Goal: Task Accomplishment & Management: Use online tool/utility

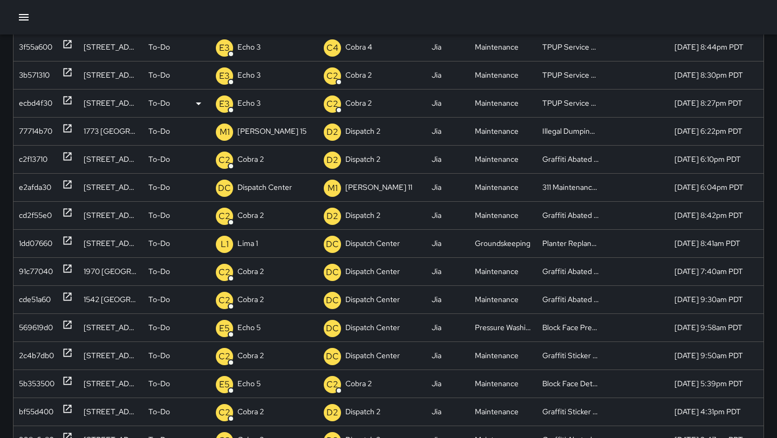
scroll to position [145, 0]
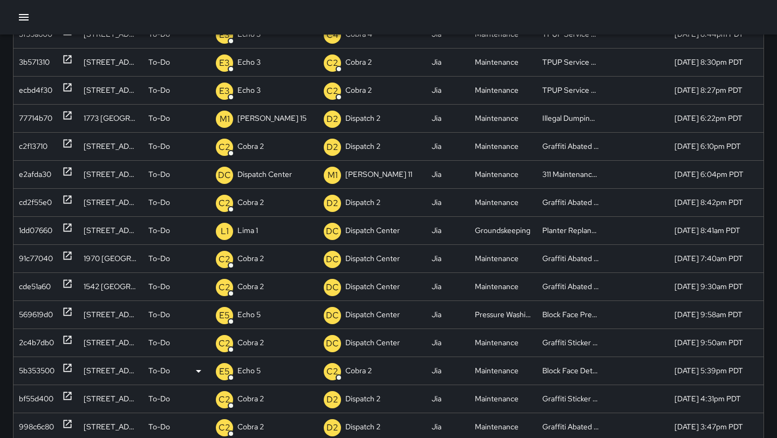
click at [66, 373] on icon at bounding box center [67, 368] width 11 height 11
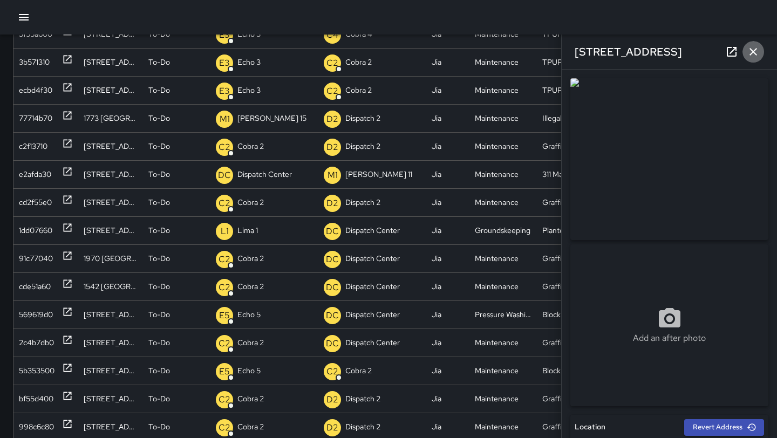
click at [752, 55] on icon "button" at bounding box center [754, 52] width 8 height 8
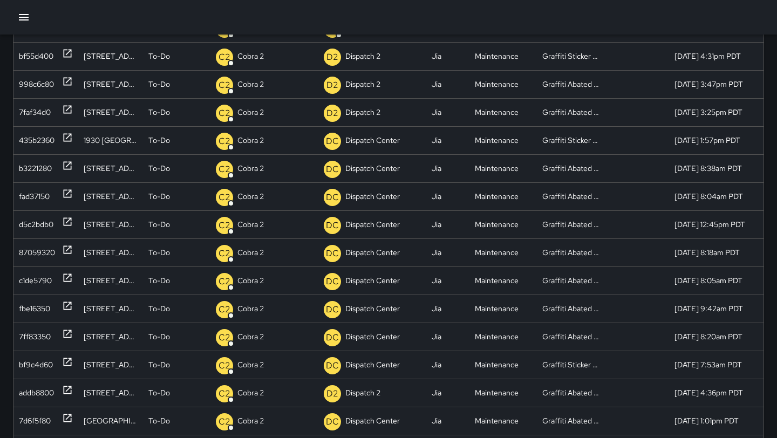
scroll to position [0, 0]
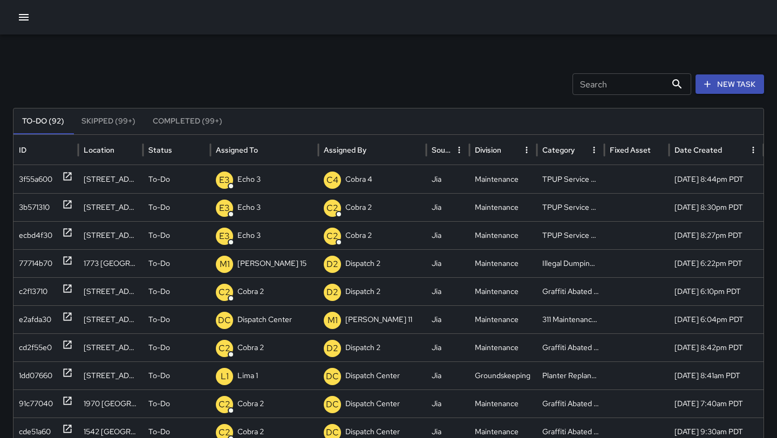
click at [591, 87] on input "Search" at bounding box center [620, 84] width 94 height 22
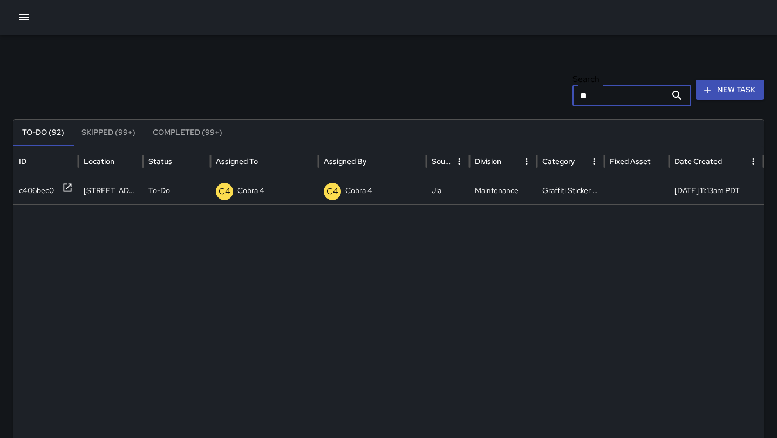
type input "*"
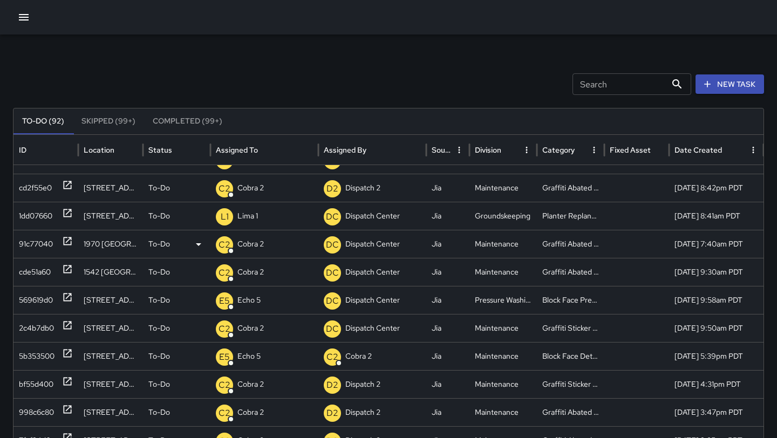
click at [66, 244] on icon at bounding box center [67, 241] width 11 height 11
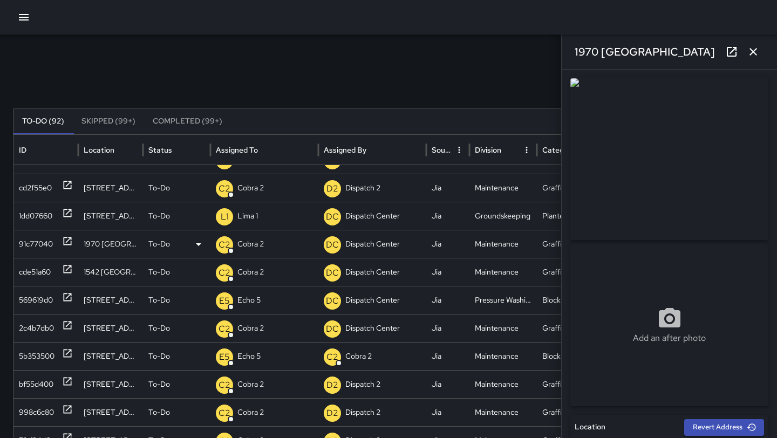
click at [270, 243] on div "C2 Cobra 2" at bounding box center [264, 245] width 97 height 28
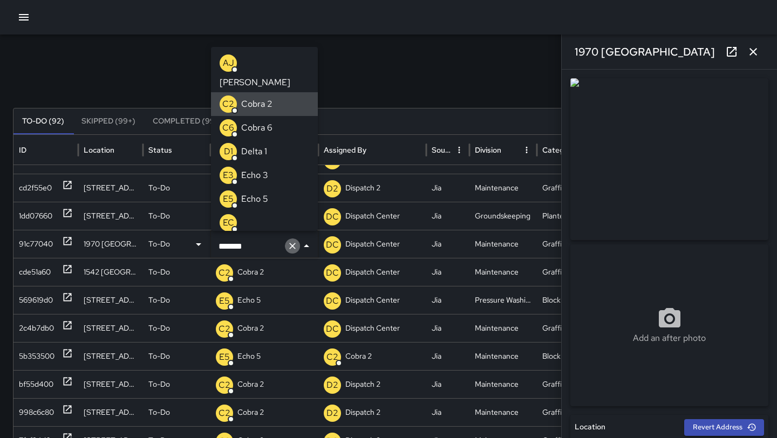
click at [297, 245] on icon "Clear" at bounding box center [292, 246] width 11 height 11
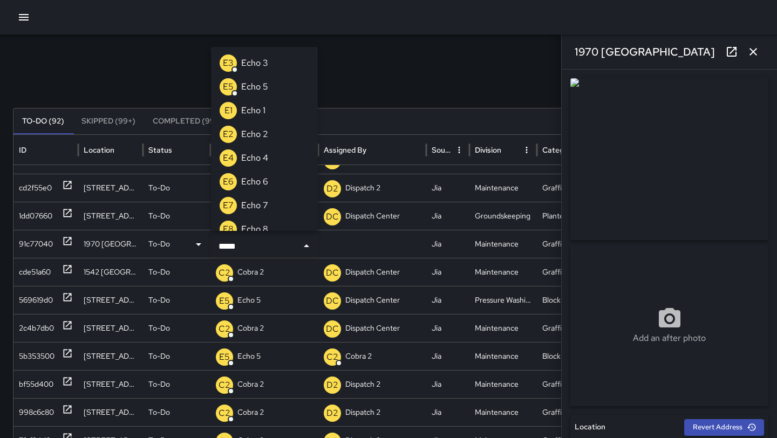
type input "******"
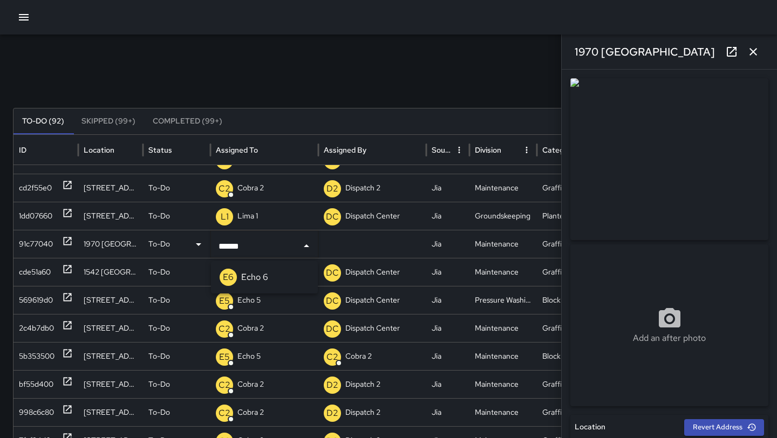
click at [279, 276] on li "E6 Echo 6" at bounding box center [264, 278] width 107 height 24
click at [69, 274] on icon at bounding box center [67, 269] width 11 height 11
type input "**********"
click at [67, 325] on icon at bounding box center [67, 325] width 11 height 11
click at [200, 327] on icon at bounding box center [198, 328] width 13 height 13
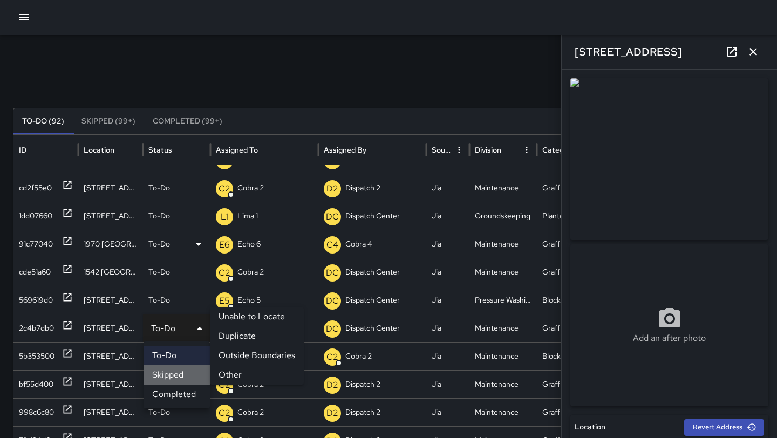
click at [184, 378] on li "Skipped" at bounding box center [177, 375] width 66 height 19
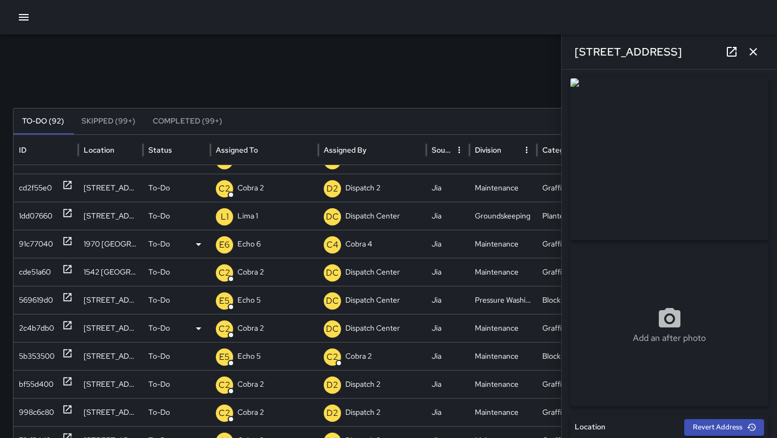
click at [66, 324] on icon at bounding box center [67, 325] width 11 height 11
click at [75, 326] on div "2c4b7db0" at bounding box center [45, 328] width 65 height 28
click at [70, 356] on icon at bounding box center [67, 353] width 11 height 11
click at [64, 328] on icon at bounding box center [68, 326] width 8 height 8
type input "**********"
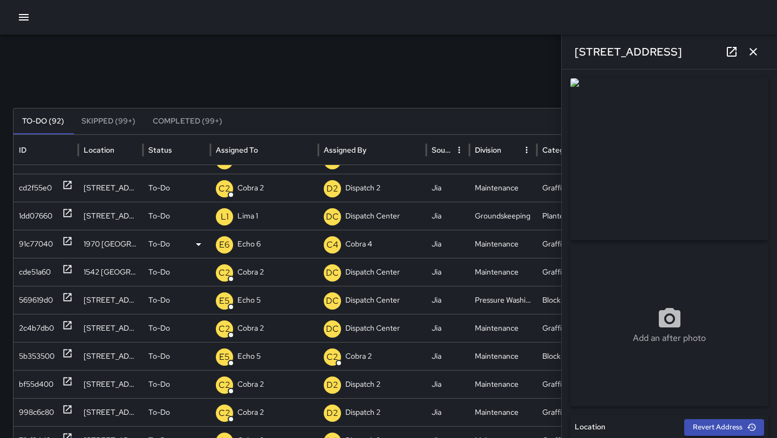
click at [0, 0] on icon at bounding box center [0, 0] width 0 height 0
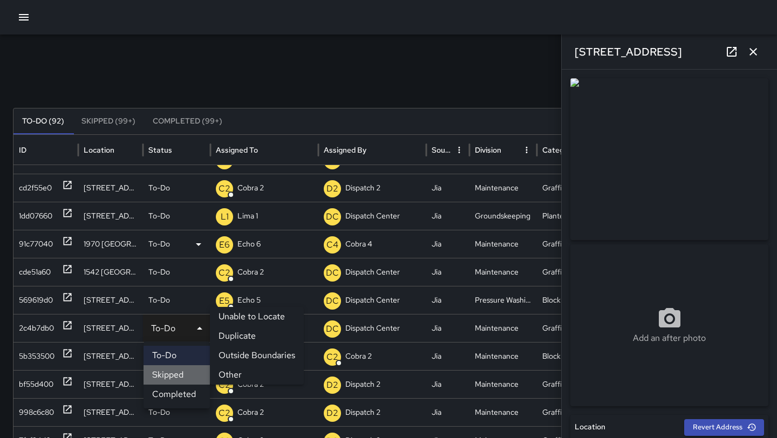
click at [184, 377] on li "Skipped" at bounding box center [177, 375] width 66 height 19
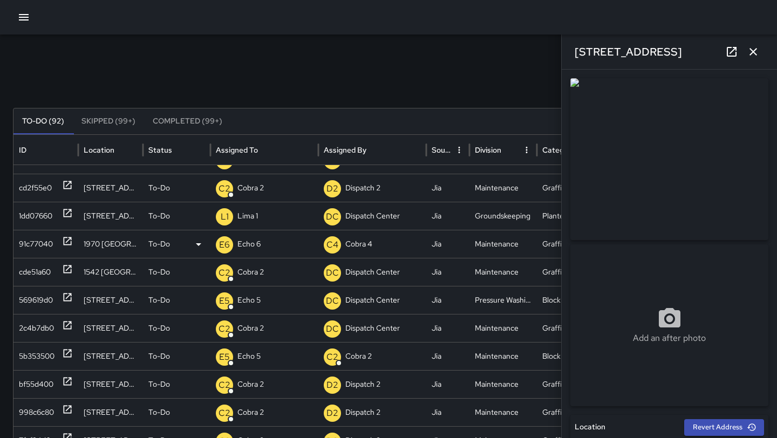
click at [0, 0] on icon at bounding box center [0, 0] width 0 height 0
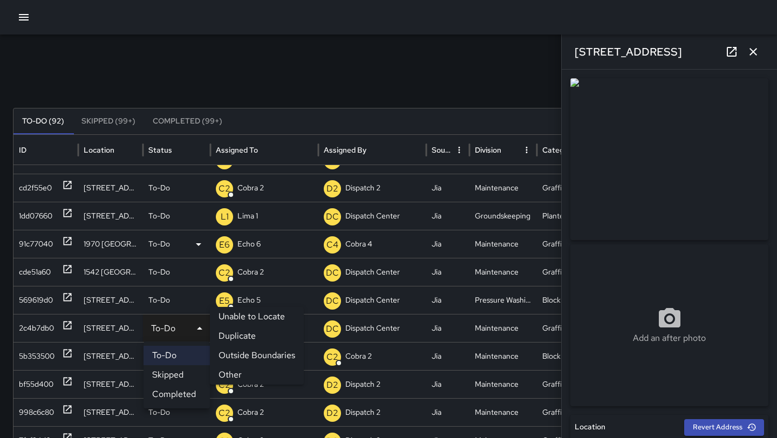
click at [241, 374] on li "Other" at bounding box center [257, 375] width 94 height 19
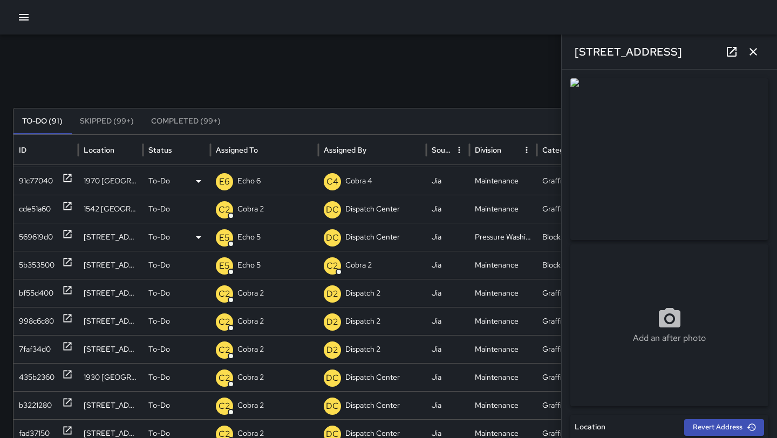
scroll to position [182, 0]
click at [67, 296] on div at bounding box center [67, 294] width 11 height 28
click at [286, 292] on div "C2 Cobra 2" at bounding box center [264, 294] width 97 height 28
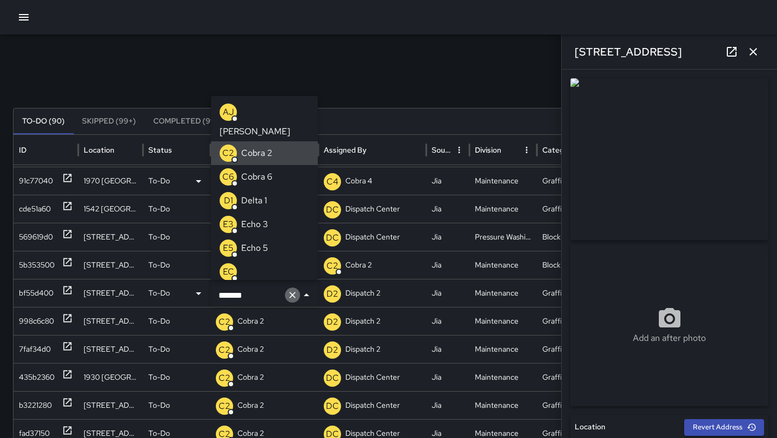
click at [292, 292] on icon "Clear" at bounding box center [292, 295] width 11 height 11
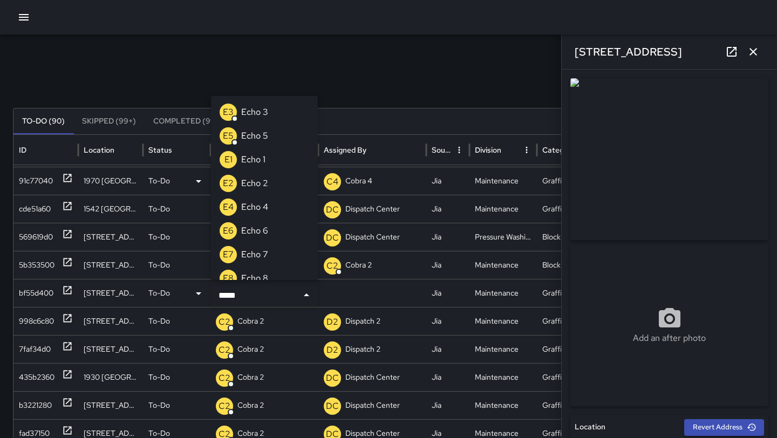
type input "******"
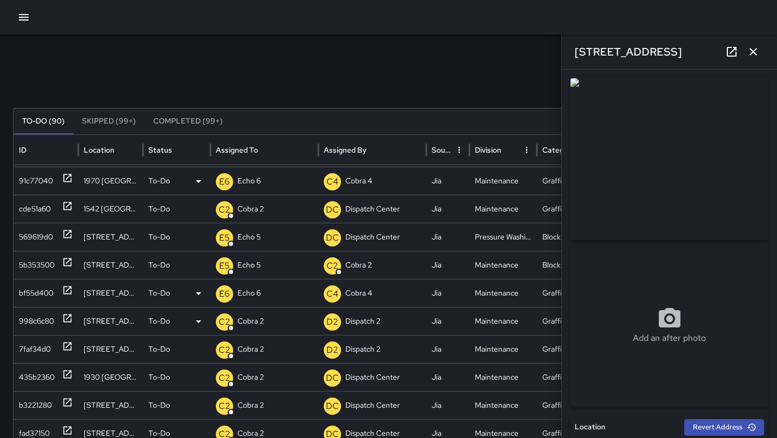
click at [73, 321] on div "998c6c80" at bounding box center [45, 321] width 65 height 28
click at [201, 317] on icon at bounding box center [198, 321] width 13 height 13
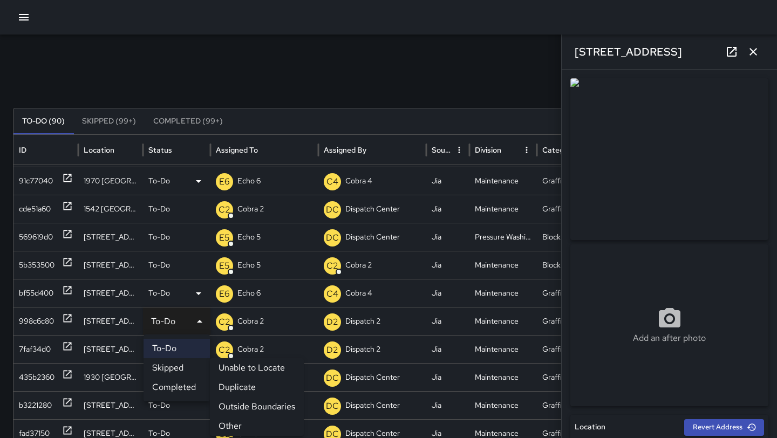
click at [242, 390] on li "Duplicate" at bounding box center [257, 387] width 94 height 19
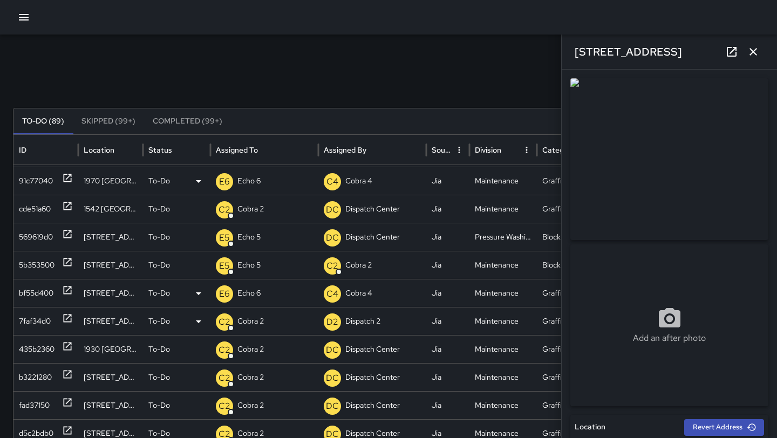
click at [75, 316] on div "7faf34d0" at bounding box center [45, 321] width 65 height 28
click at [62, 349] on icon at bounding box center [67, 346] width 11 height 11
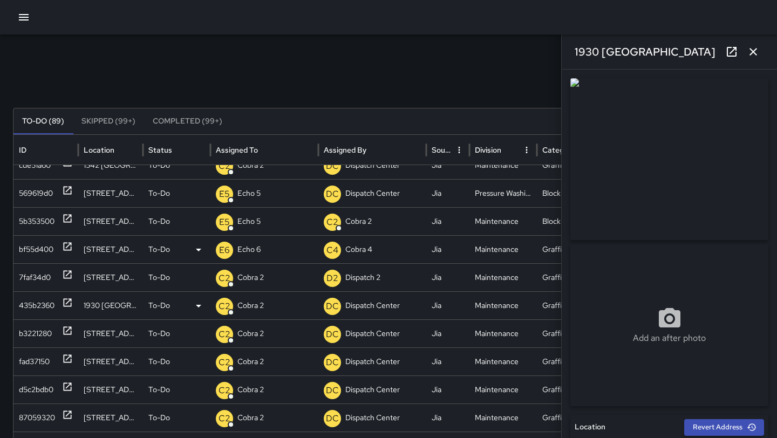
scroll to position [227, 0]
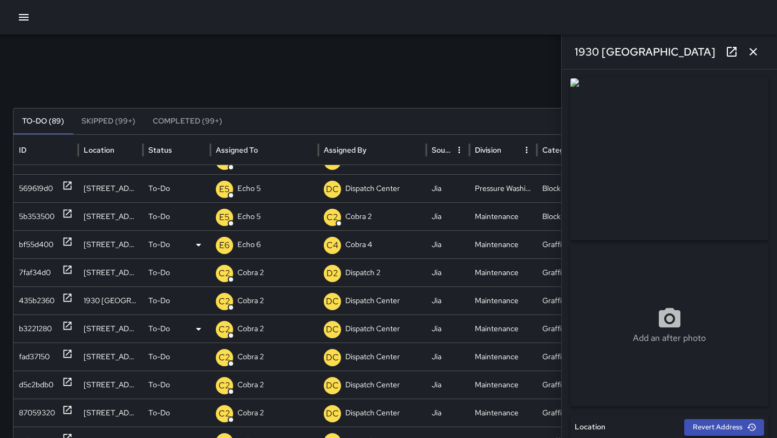
click at [69, 329] on icon at bounding box center [67, 326] width 11 height 11
click at [198, 323] on icon at bounding box center [198, 329] width 13 height 13
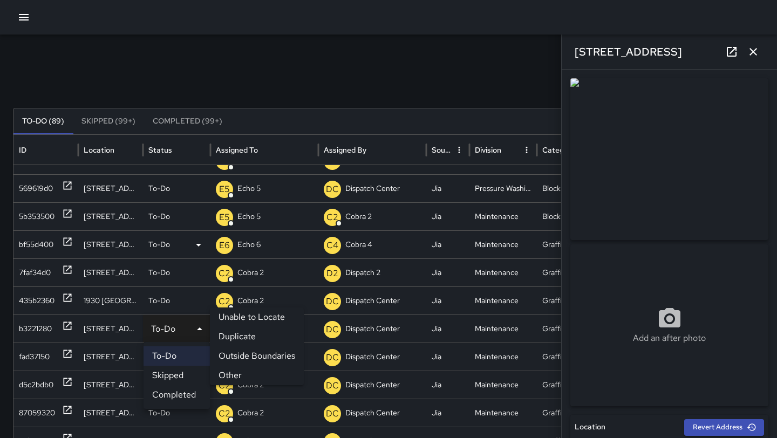
click at [252, 335] on li "Duplicate" at bounding box center [257, 336] width 94 height 19
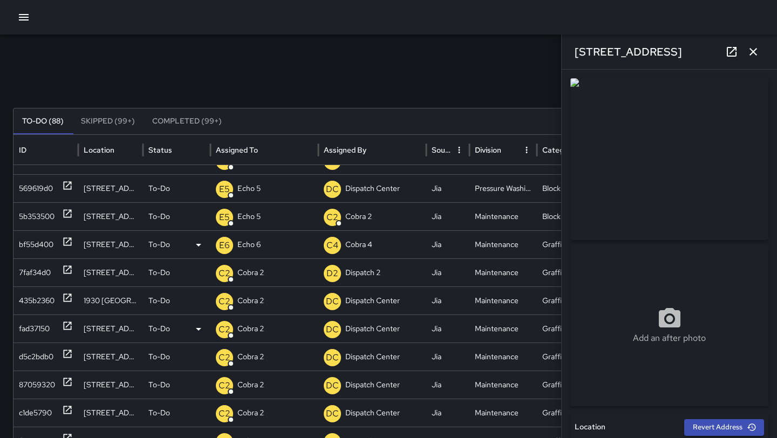
click at [64, 330] on icon at bounding box center [68, 326] width 8 height 8
click at [203, 330] on icon at bounding box center [198, 329] width 13 height 13
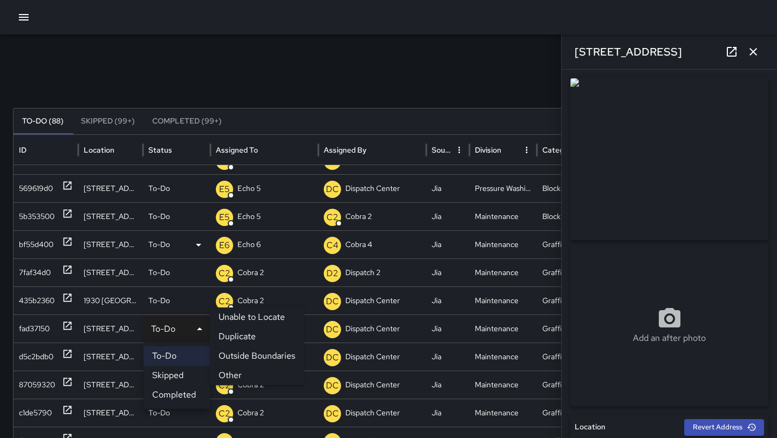
click at [235, 374] on li "Other" at bounding box center [257, 375] width 94 height 19
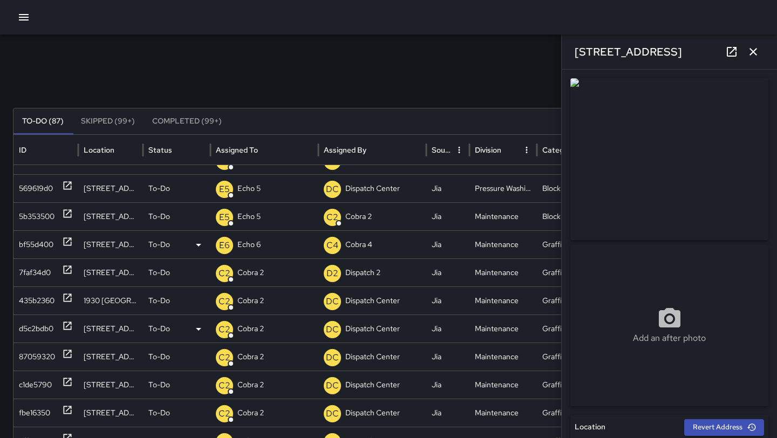
click at [73, 329] on div "d5c2bdb0" at bounding box center [45, 329] width 65 height 28
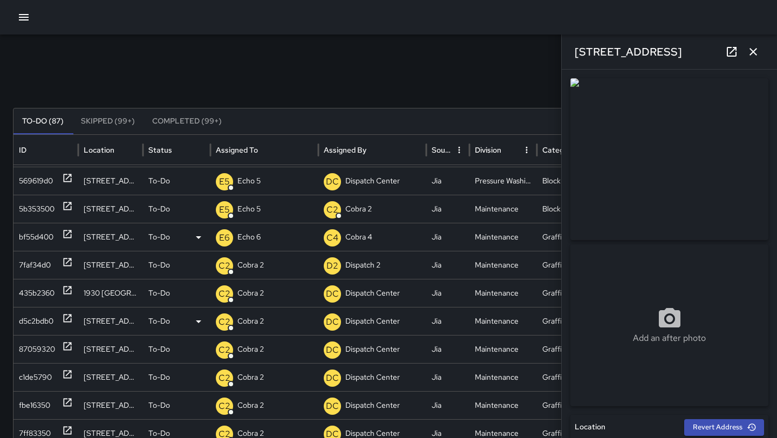
scroll to position [234, 0]
click at [68, 346] on icon at bounding box center [68, 347] width 8 height 8
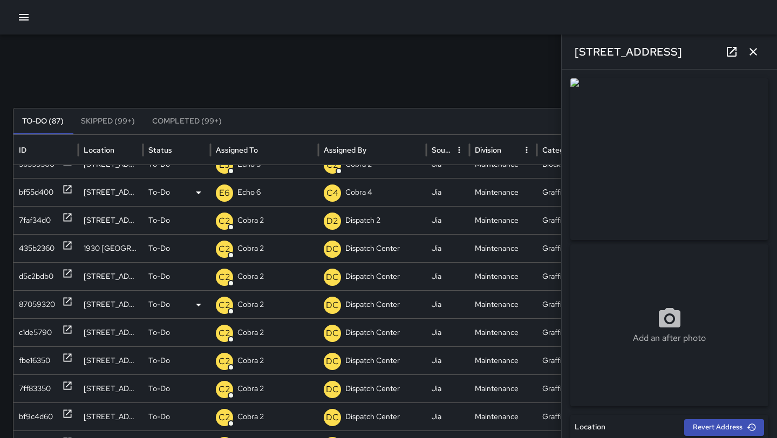
scroll to position [279, 0]
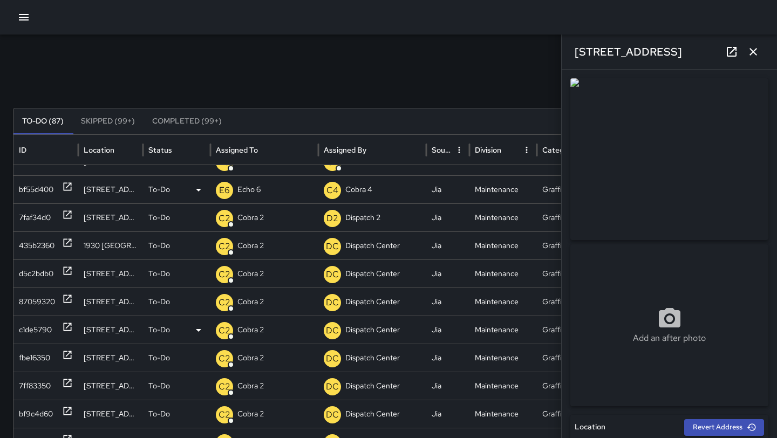
click at [69, 333] on div at bounding box center [67, 330] width 11 height 28
click at [71, 352] on icon at bounding box center [68, 355] width 8 height 8
click at [198, 355] on icon at bounding box center [198, 358] width 13 height 13
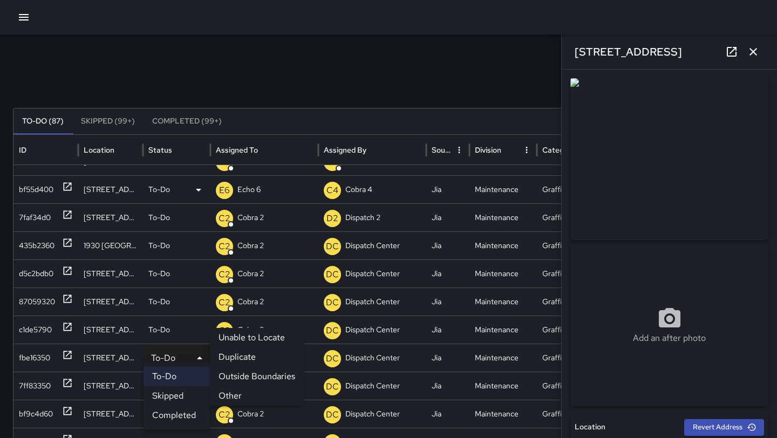
click at [255, 360] on li "Duplicate" at bounding box center [257, 357] width 94 height 19
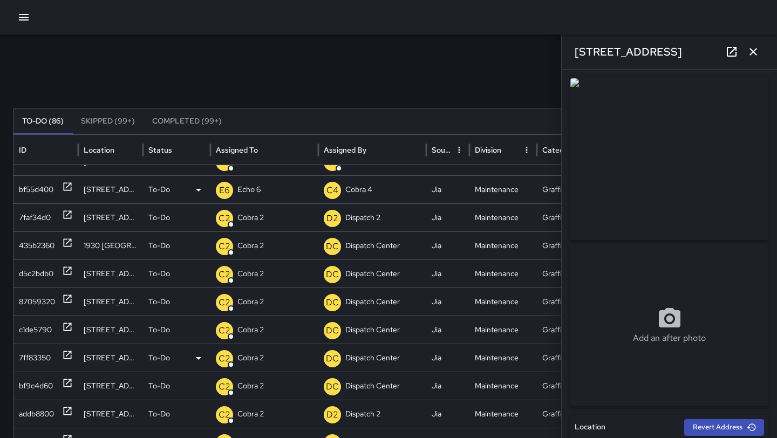
click at [69, 356] on icon at bounding box center [67, 355] width 11 height 11
click at [197, 356] on icon at bounding box center [198, 358] width 13 height 13
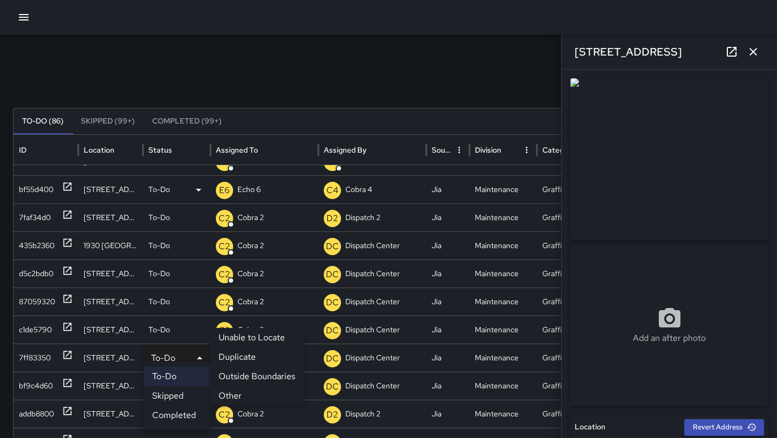
click at [243, 391] on li "Other" at bounding box center [257, 396] width 94 height 19
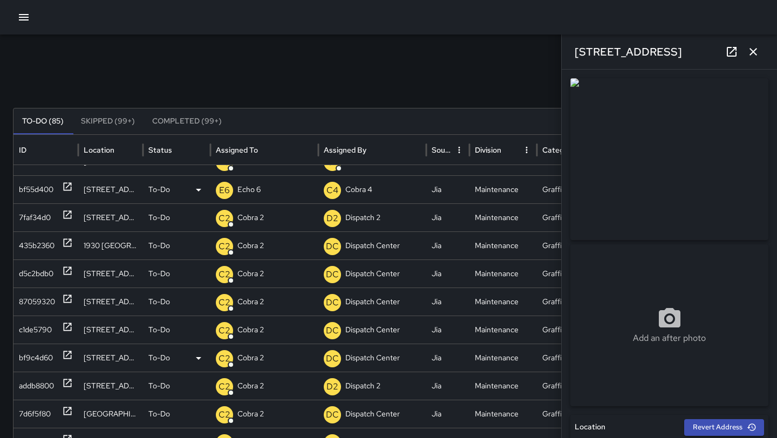
click at [57, 354] on div "bf9c4d60" at bounding box center [46, 358] width 54 height 28
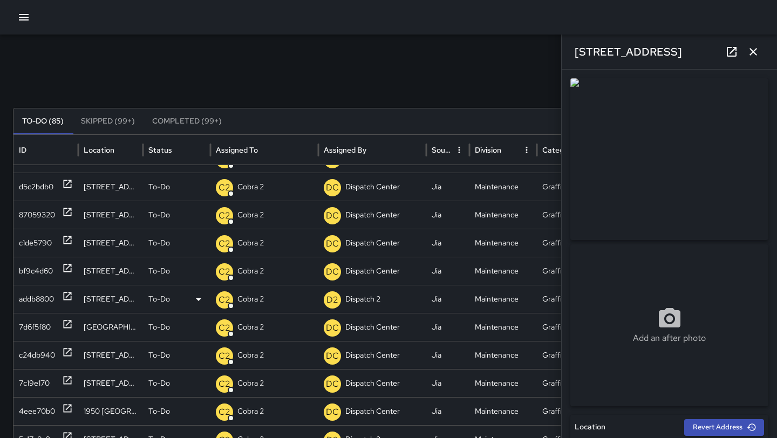
click at [66, 300] on icon at bounding box center [68, 297] width 8 height 8
click at [203, 298] on icon at bounding box center [198, 299] width 13 height 13
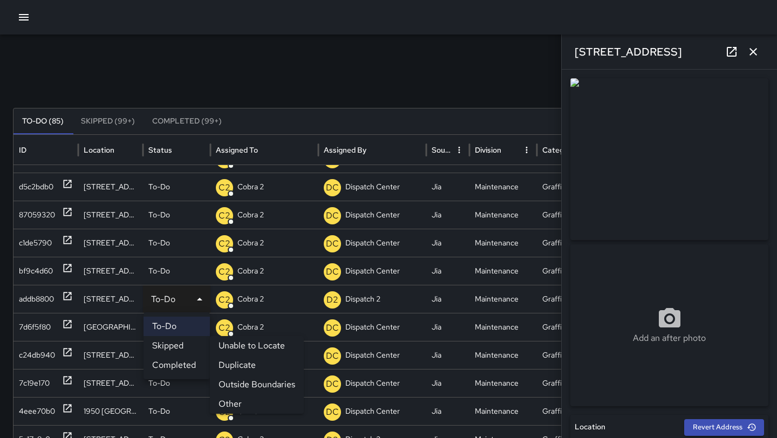
click at [246, 397] on li "Other" at bounding box center [257, 404] width 94 height 19
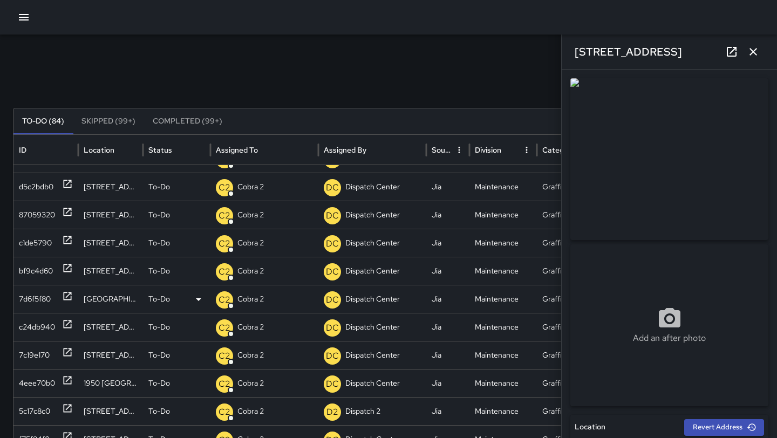
click at [71, 296] on icon at bounding box center [67, 296] width 11 height 11
click at [65, 328] on icon at bounding box center [68, 325] width 8 height 8
click at [68, 357] on icon at bounding box center [67, 352] width 11 height 11
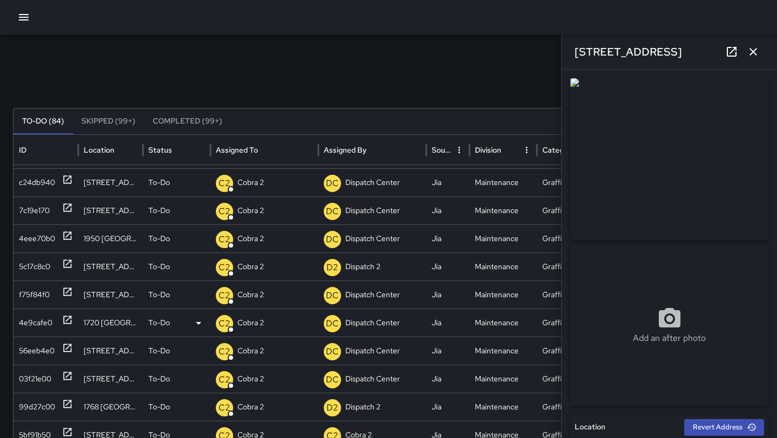
scroll to position [499, 0]
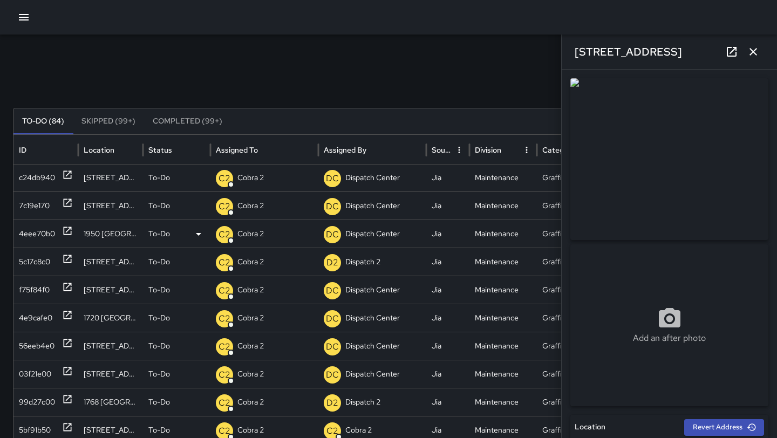
click at [70, 232] on icon at bounding box center [67, 231] width 11 height 11
click at [67, 259] on icon at bounding box center [68, 259] width 8 height 8
click at [204, 264] on icon at bounding box center [198, 262] width 13 height 13
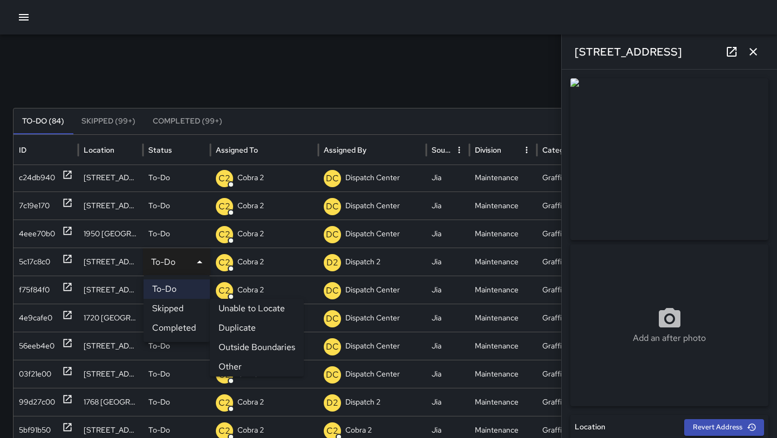
click at [231, 364] on li "Other" at bounding box center [257, 366] width 94 height 19
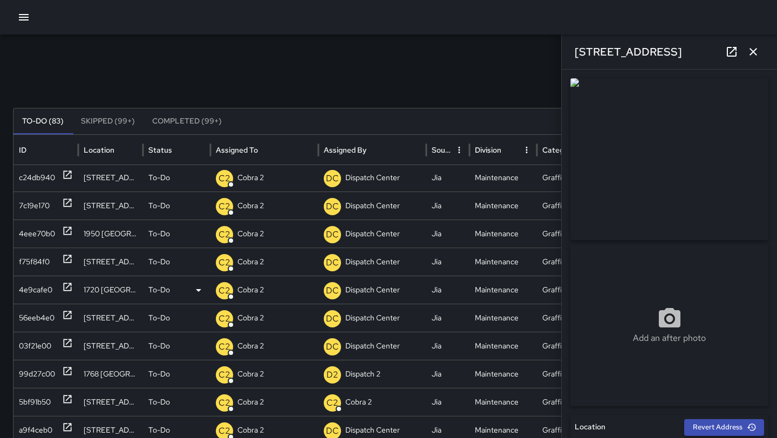
click at [65, 282] on icon at bounding box center [67, 287] width 11 height 11
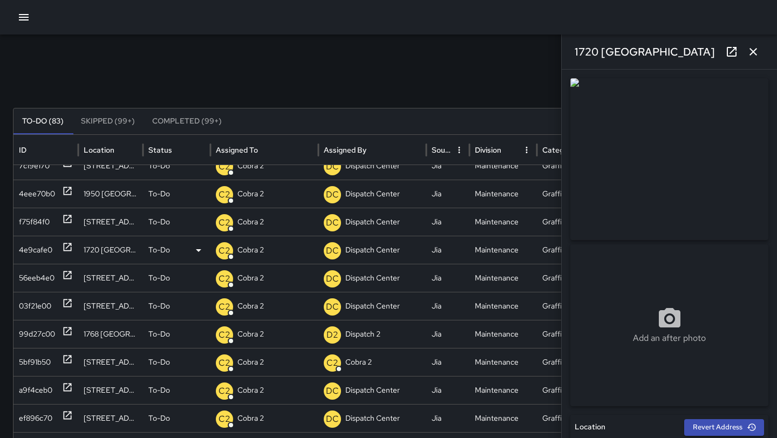
scroll to position [537, 0]
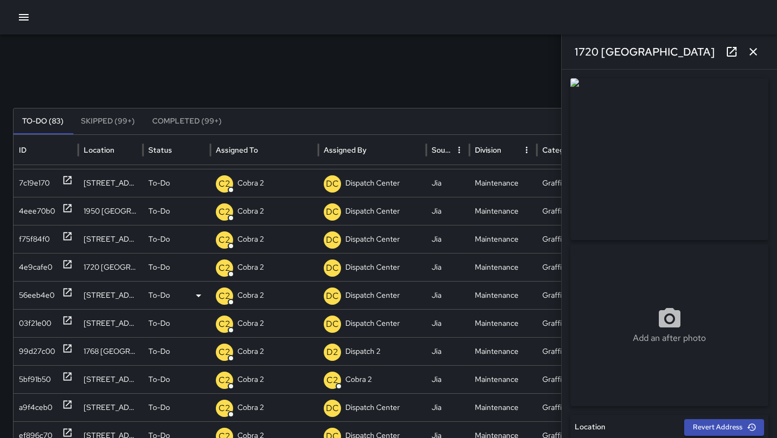
click at [69, 292] on icon at bounding box center [67, 292] width 11 height 11
click at [65, 320] on icon at bounding box center [67, 320] width 11 height 11
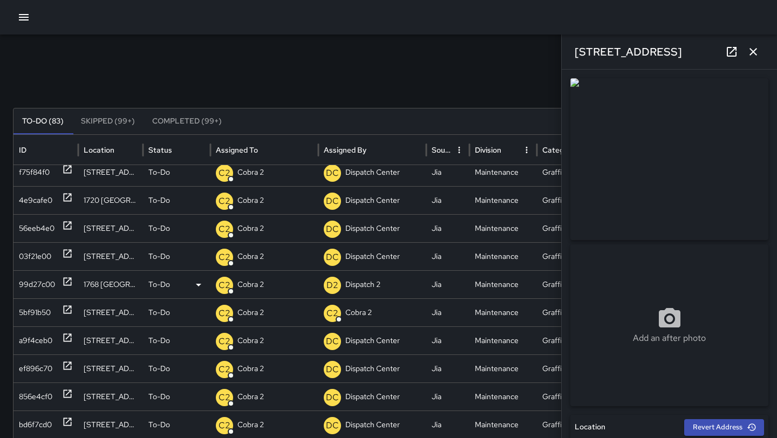
click at [67, 281] on icon at bounding box center [68, 282] width 8 height 8
click at [199, 289] on icon at bounding box center [198, 285] width 13 height 13
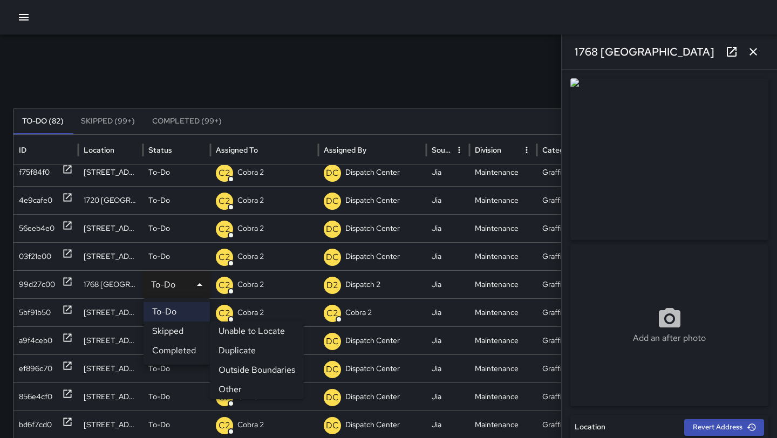
click at [253, 390] on li "Other" at bounding box center [257, 389] width 94 height 19
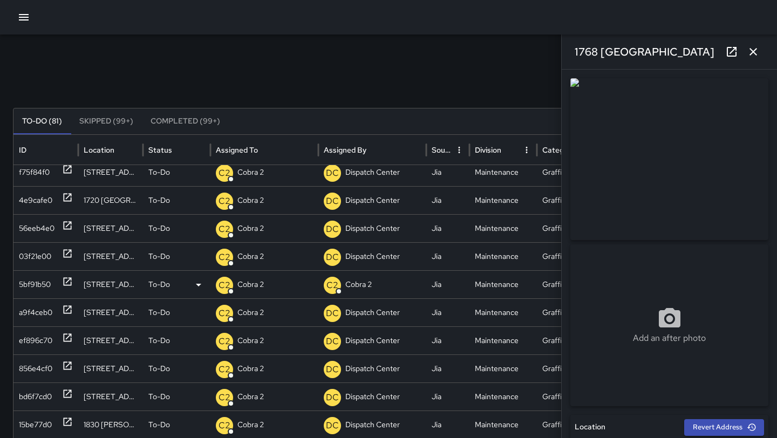
click at [70, 280] on icon at bounding box center [68, 282] width 8 height 8
click at [70, 313] on icon at bounding box center [68, 310] width 8 height 8
click at [204, 315] on icon at bounding box center [198, 313] width 13 height 13
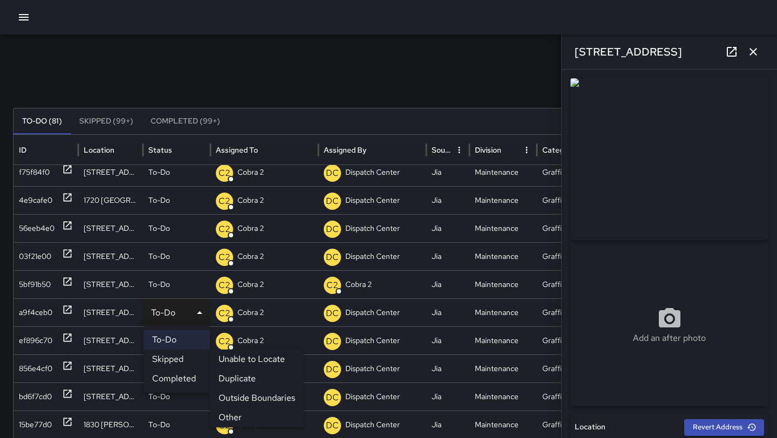
click at [239, 382] on li "Duplicate" at bounding box center [257, 378] width 94 height 19
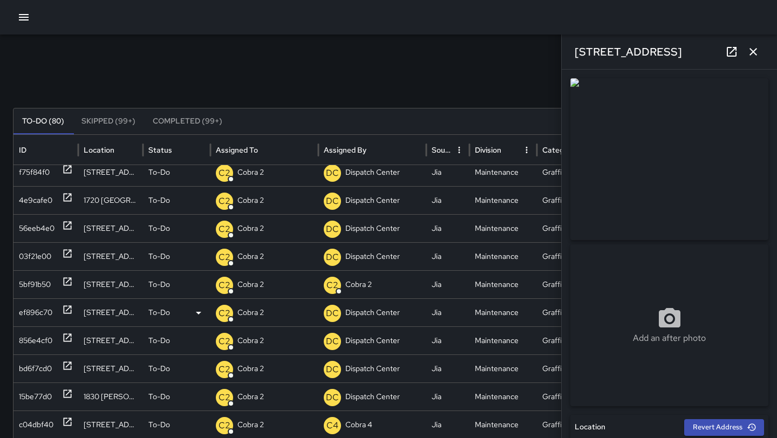
click at [65, 313] on icon at bounding box center [68, 310] width 8 height 8
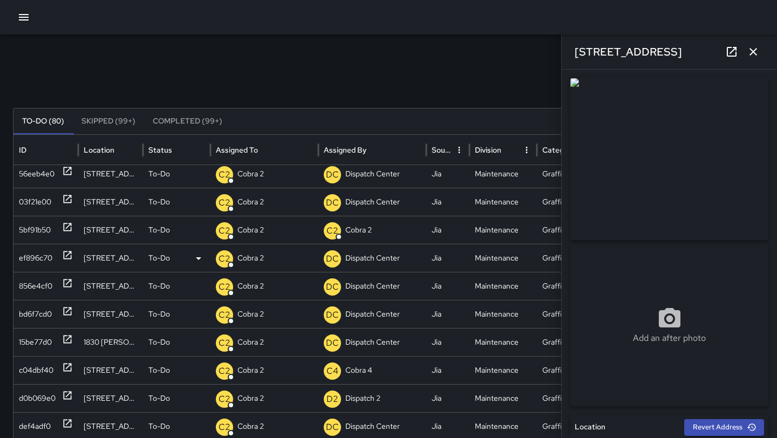
scroll to position [618, 0]
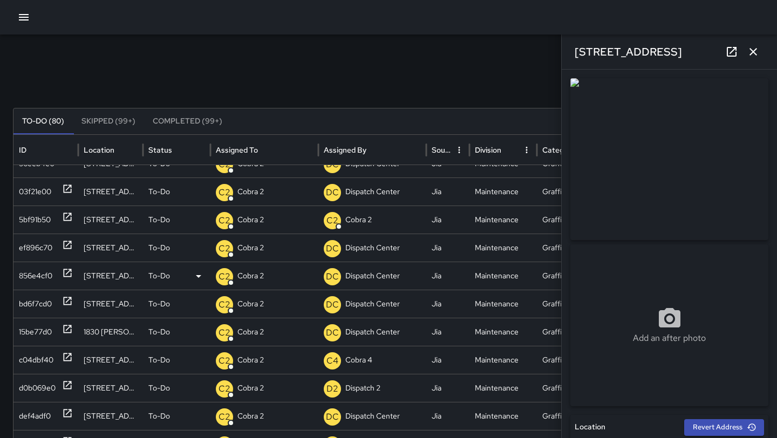
click at [72, 276] on icon at bounding box center [67, 273] width 11 height 11
click at [67, 303] on icon at bounding box center [67, 301] width 11 height 11
click at [67, 327] on icon at bounding box center [67, 329] width 11 height 11
click at [66, 362] on icon at bounding box center [67, 357] width 11 height 11
click at [67, 389] on icon at bounding box center [68, 386] width 8 height 8
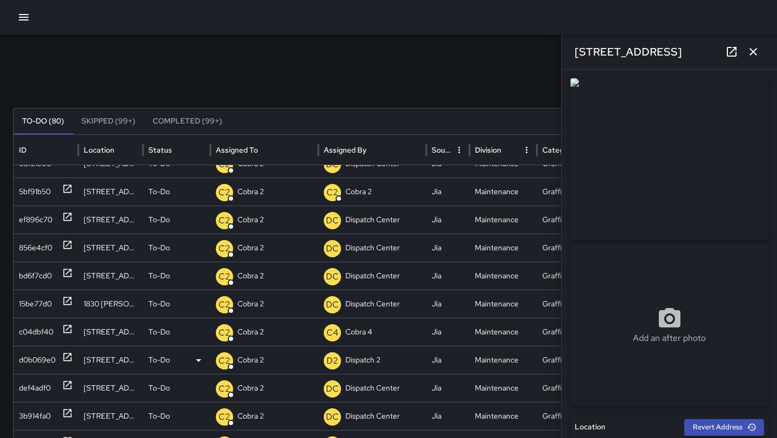
scroll to position [651, 0]
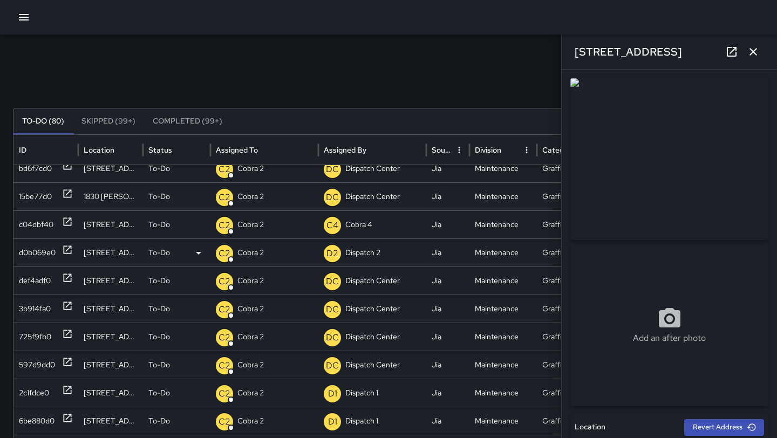
click at [197, 251] on icon at bounding box center [198, 253] width 13 height 13
click at [186, 315] on li "Completed" at bounding box center [177, 318] width 66 height 19
click at [67, 246] on icon at bounding box center [67, 250] width 11 height 11
click at [68, 273] on icon at bounding box center [67, 278] width 11 height 11
click at [202, 280] on icon at bounding box center [198, 281] width 13 height 13
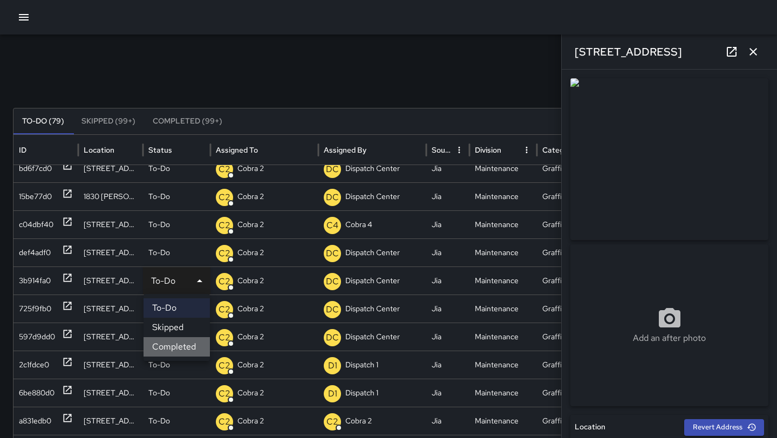
click at [190, 348] on li "Completed" at bounding box center [177, 346] width 66 height 19
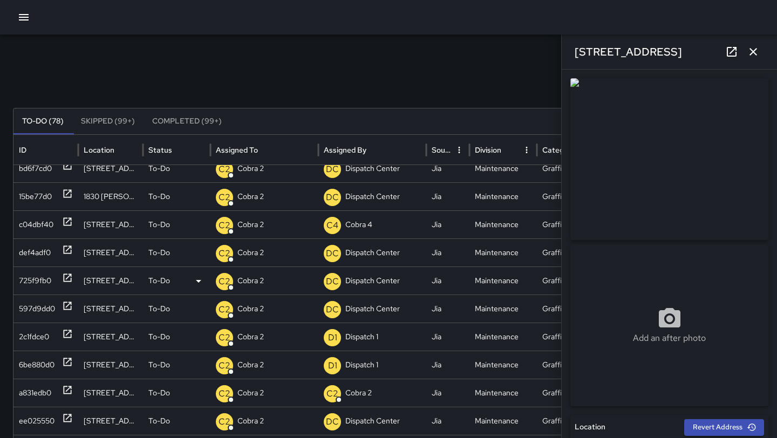
click at [65, 282] on icon at bounding box center [67, 278] width 11 height 11
click at [66, 310] on icon at bounding box center [68, 306] width 8 height 8
click at [68, 335] on icon at bounding box center [67, 334] width 11 height 11
click at [67, 361] on icon at bounding box center [67, 362] width 11 height 11
click at [67, 383] on div at bounding box center [67, 394] width 11 height 28
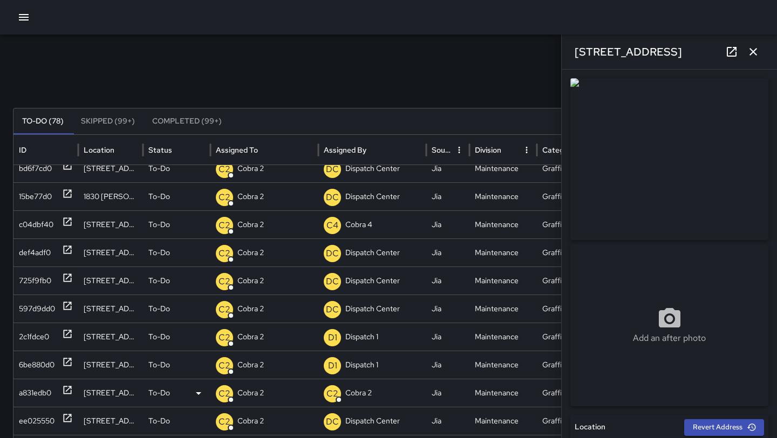
type input "**********"
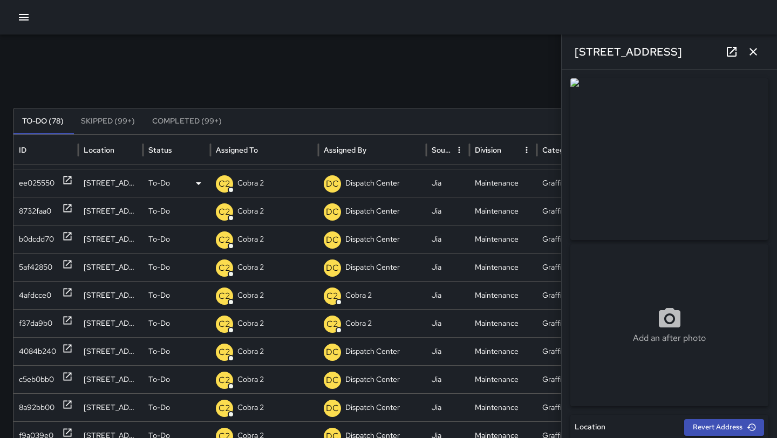
click at [69, 177] on icon at bounding box center [68, 181] width 8 height 8
click at [66, 204] on icon at bounding box center [67, 208] width 11 height 11
click at [67, 233] on icon at bounding box center [68, 237] width 8 height 8
click at [66, 263] on icon at bounding box center [67, 264] width 11 height 11
click at [66, 296] on icon at bounding box center [68, 293] width 8 height 8
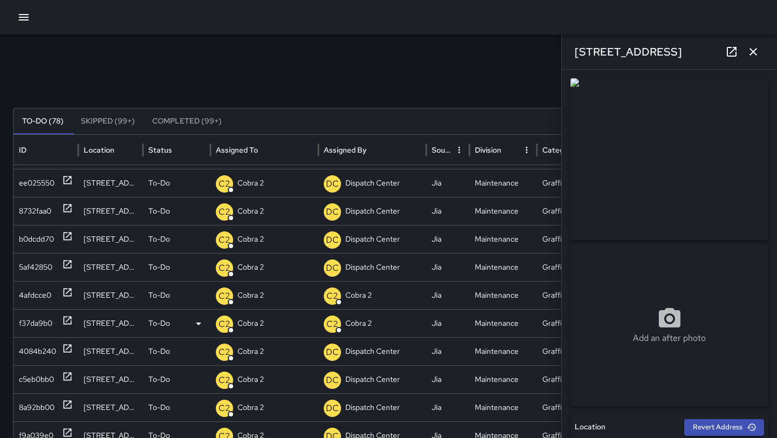
click at [66, 319] on icon at bounding box center [67, 320] width 11 height 11
click at [67, 347] on icon at bounding box center [67, 348] width 11 height 11
click at [65, 377] on icon at bounding box center [67, 376] width 11 height 11
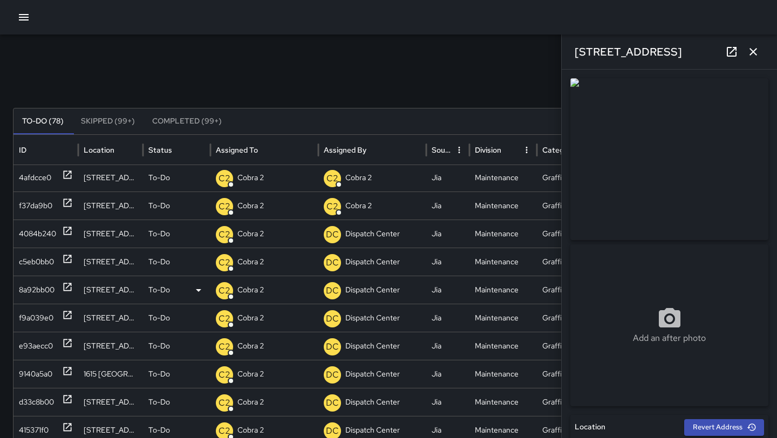
click at [68, 289] on icon at bounding box center [67, 287] width 11 height 11
click at [64, 323] on div at bounding box center [67, 318] width 11 height 28
type input "**********"
click at [65, 350] on div at bounding box center [67, 347] width 11 height 28
click at [67, 370] on icon at bounding box center [67, 371] width 11 height 11
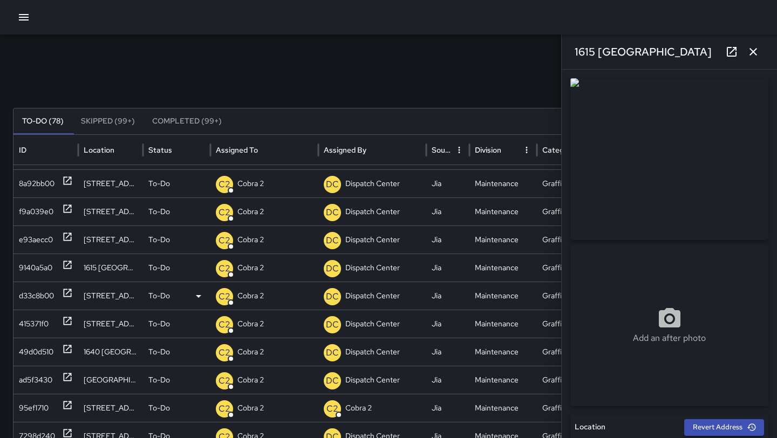
click at [67, 293] on icon at bounding box center [68, 293] width 8 height 8
click at [67, 316] on icon at bounding box center [67, 321] width 11 height 11
click at [67, 352] on icon at bounding box center [67, 349] width 11 height 11
click at [68, 377] on icon at bounding box center [68, 378] width 8 height 8
click at [67, 404] on icon at bounding box center [67, 405] width 11 height 11
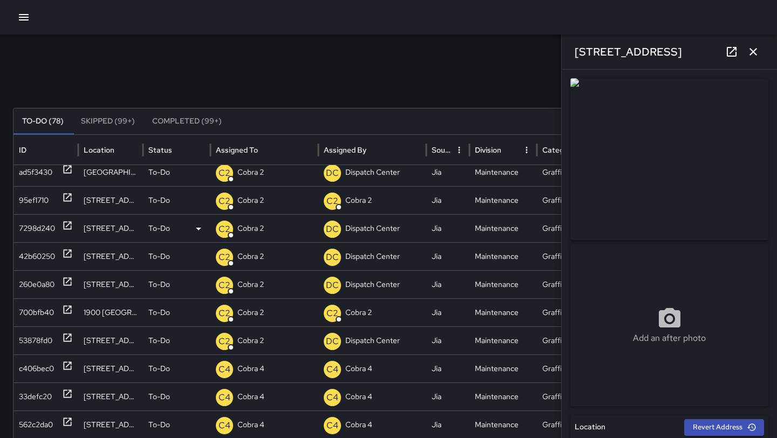
click at [67, 227] on icon at bounding box center [67, 225] width 11 height 11
click at [68, 248] on icon at bounding box center [67, 253] width 11 height 11
click at [67, 281] on icon at bounding box center [68, 282] width 8 height 8
click at [68, 310] on icon at bounding box center [67, 309] width 11 height 11
click at [66, 339] on icon at bounding box center [67, 338] width 11 height 11
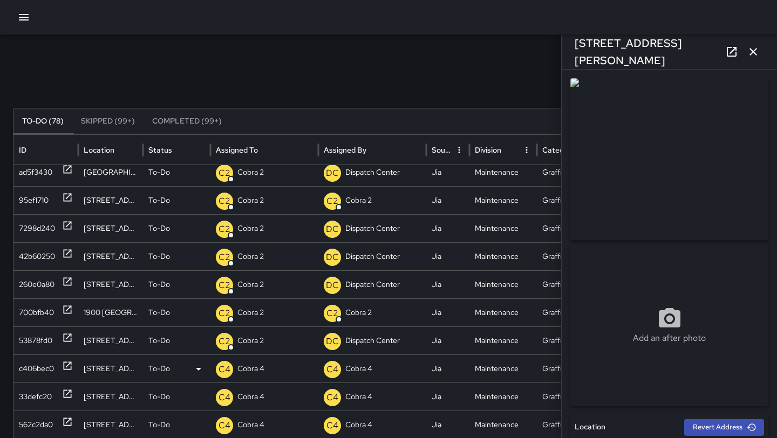
click at [66, 360] on div at bounding box center [67, 369] width 11 height 28
click at [65, 390] on icon at bounding box center [68, 394] width 8 height 8
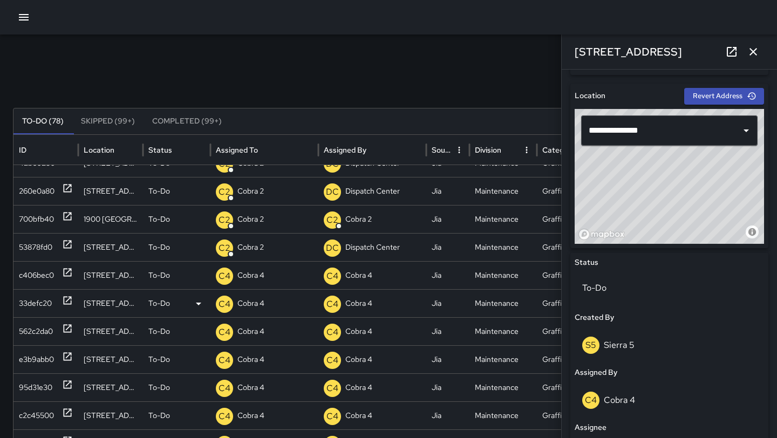
scroll to position [1607, 0]
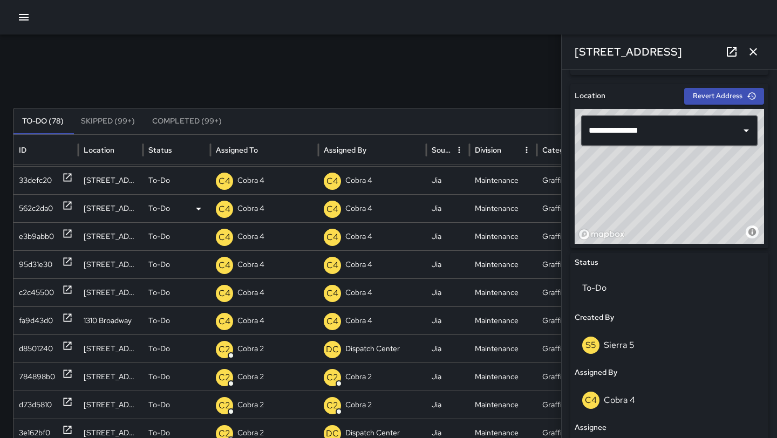
click at [67, 205] on icon at bounding box center [68, 206] width 8 height 8
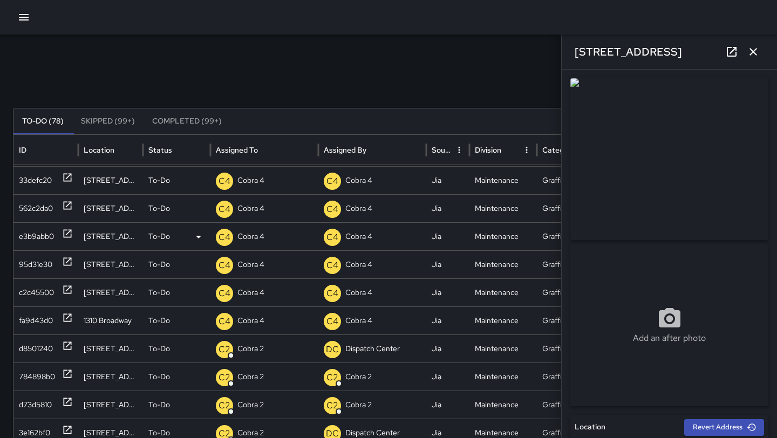
click at [66, 233] on icon at bounding box center [67, 233] width 11 height 11
click at [70, 262] on icon at bounding box center [67, 261] width 11 height 11
click at [70, 291] on icon at bounding box center [68, 290] width 8 height 8
click at [66, 320] on icon at bounding box center [68, 318] width 8 height 8
click at [69, 346] on icon at bounding box center [67, 346] width 11 height 11
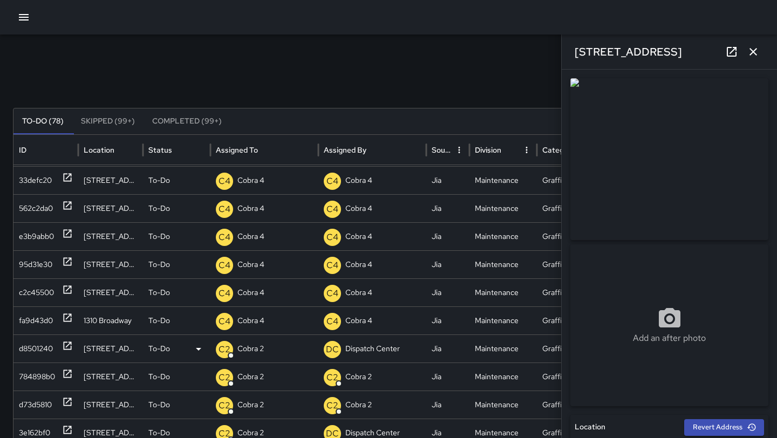
type input "**********"
click at [67, 374] on icon at bounding box center [68, 374] width 8 height 8
click at [69, 407] on icon at bounding box center [67, 402] width 11 height 11
type input "**********"
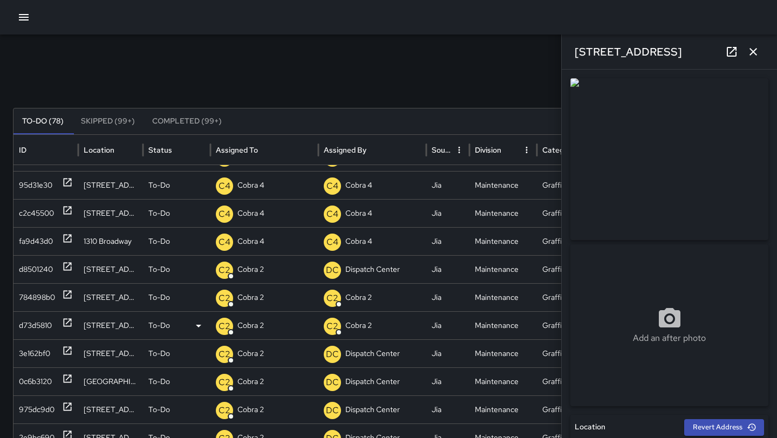
click at [71, 324] on icon at bounding box center [68, 323] width 8 height 8
click at [67, 355] on icon at bounding box center [67, 351] width 11 height 11
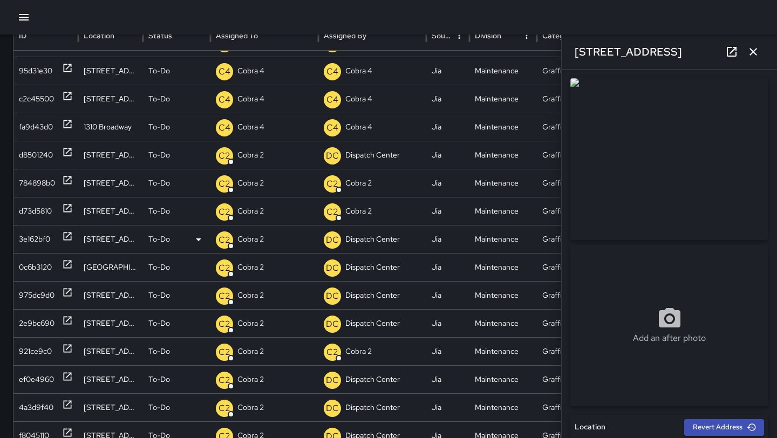
scroll to position [118, 0]
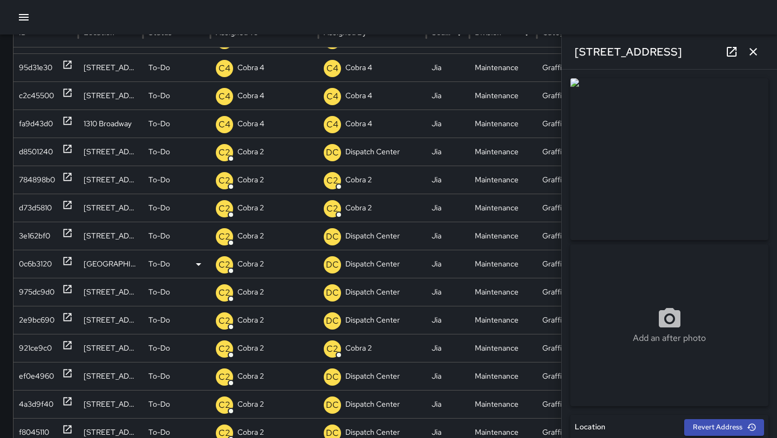
click at [64, 254] on div at bounding box center [67, 265] width 11 height 28
type input "**********"
click at [67, 289] on icon at bounding box center [68, 290] width 8 height 8
type input "**********"
click at [69, 324] on div at bounding box center [67, 321] width 11 height 28
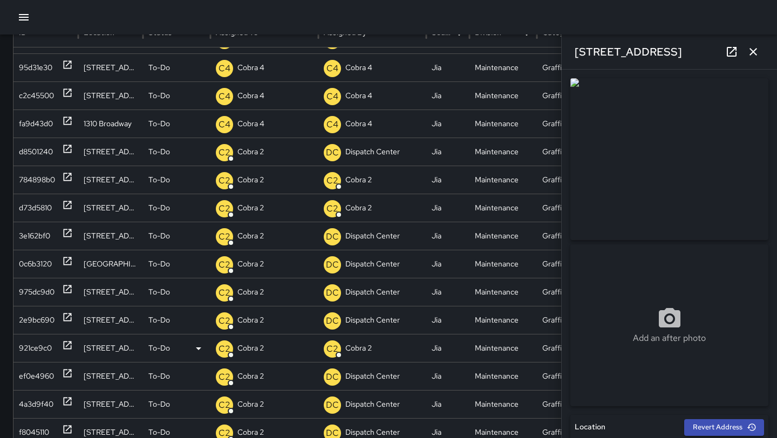
click at [71, 355] on div at bounding box center [67, 349] width 11 height 28
click at [67, 380] on div at bounding box center [67, 377] width 11 height 28
click at [68, 398] on icon at bounding box center [67, 401] width 11 height 11
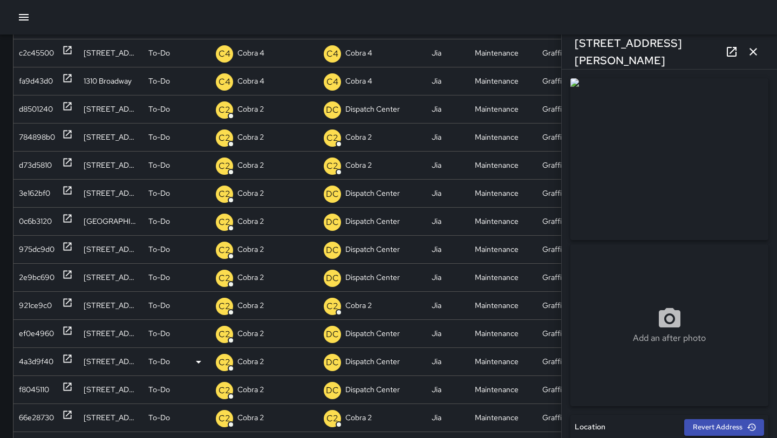
scroll to position [209, 0]
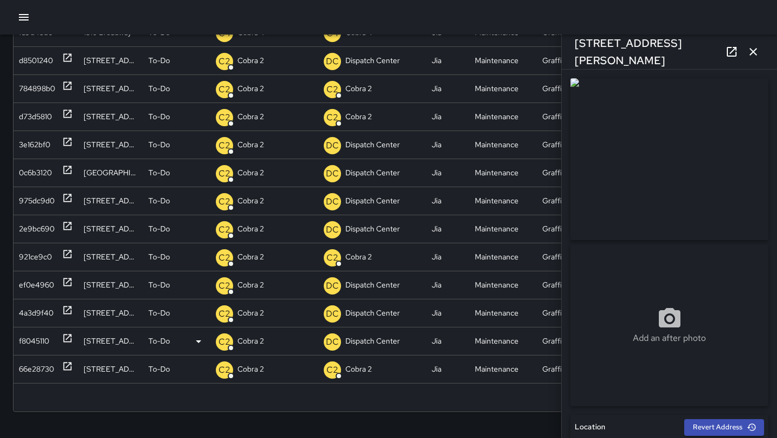
click at [65, 339] on icon at bounding box center [67, 338] width 11 height 11
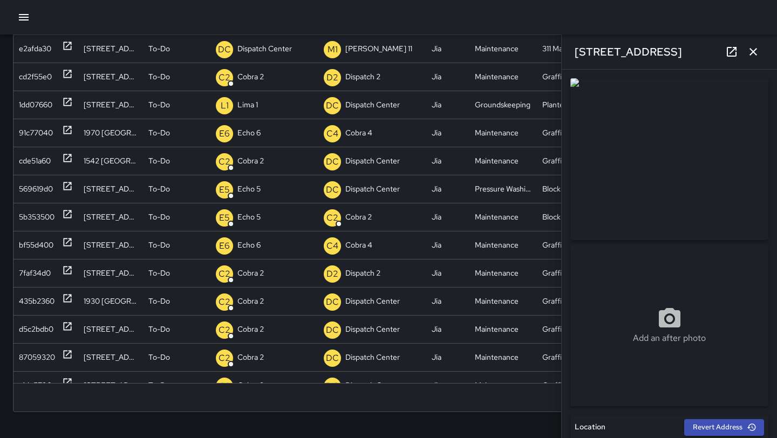
scroll to position [0, 0]
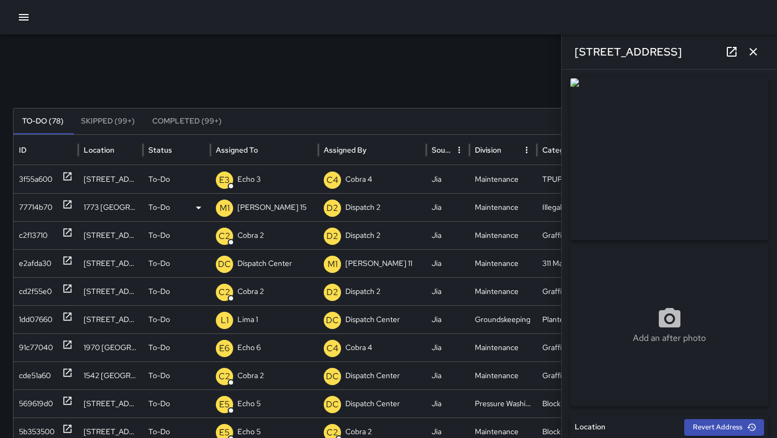
click at [203, 205] on icon at bounding box center [198, 207] width 13 height 13
click at [64, 205] on div at bounding box center [388, 219] width 777 height 438
click at [65, 205] on icon at bounding box center [67, 204] width 11 height 11
click at [0, 0] on icon at bounding box center [0, 0] width 0 height 0
click at [190, 272] on li "Completed" at bounding box center [177, 273] width 66 height 19
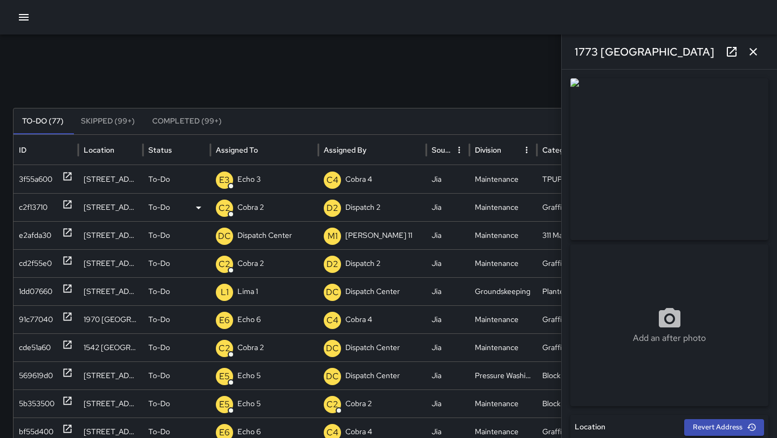
click at [73, 203] on div "c2f13710" at bounding box center [45, 207] width 65 height 28
type input "**********"
click at [284, 208] on div "C2 Cobra 2" at bounding box center [264, 208] width 97 height 28
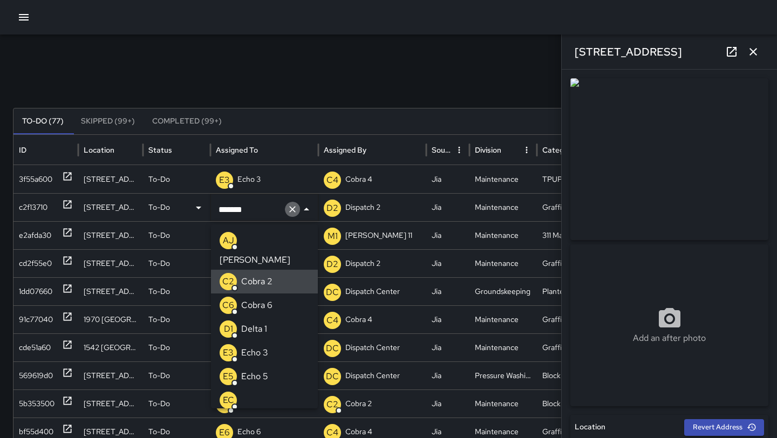
click at [294, 209] on icon "Clear" at bounding box center [292, 209] width 11 height 11
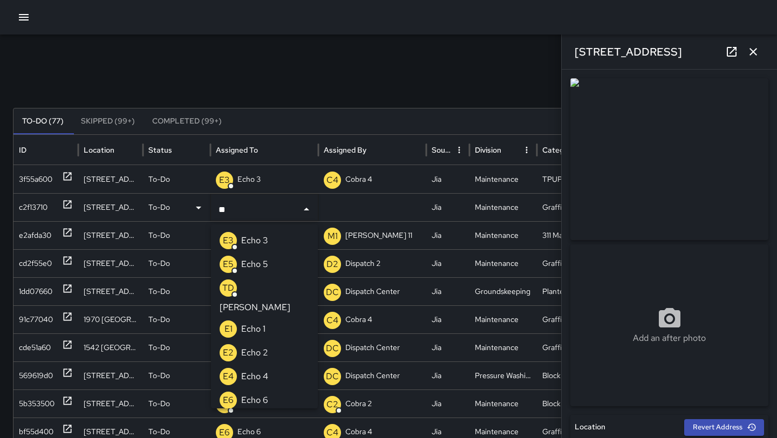
type input "***"
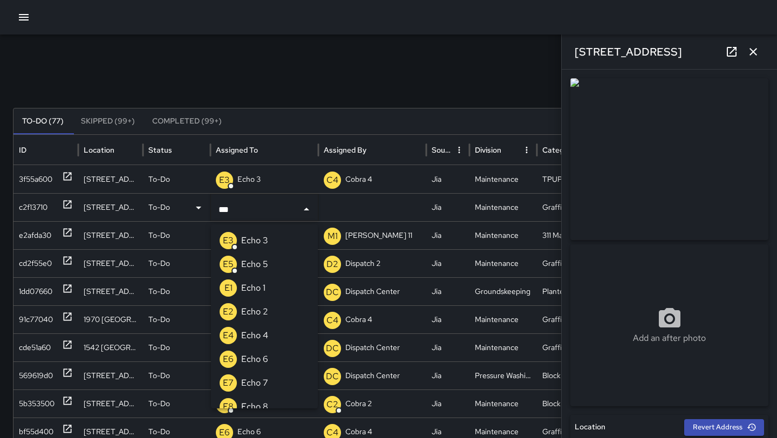
click at [272, 354] on li "E6 Echo 6" at bounding box center [264, 360] width 107 height 24
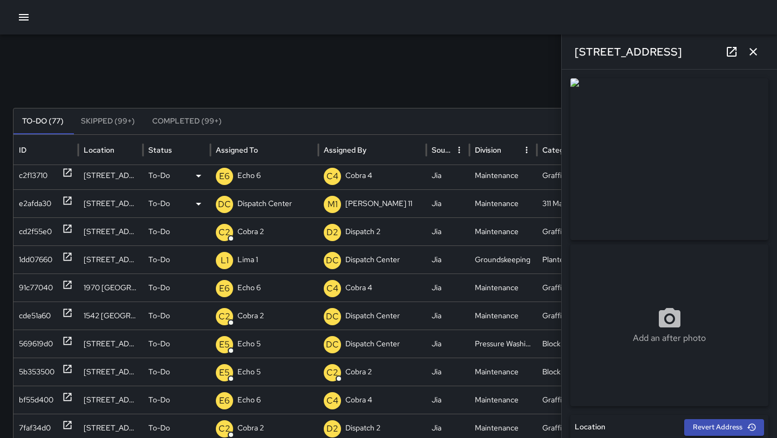
scroll to position [38, 0]
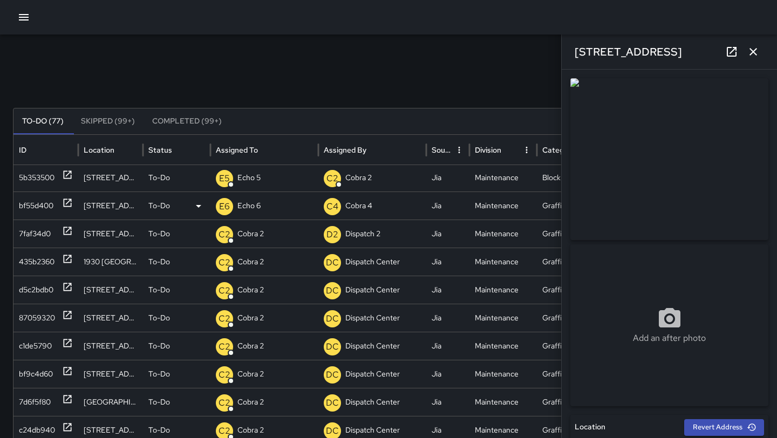
click at [67, 209] on div at bounding box center [67, 206] width 11 height 28
type input "**********"
click at [65, 230] on icon at bounding box center [67, 231] width 11 height 11
click at [64, 263] on icon at bounding box center [67, 259] width 11 height 11
click at [71, 282] on icon at bounding box center [67, 287] width 11 height 11
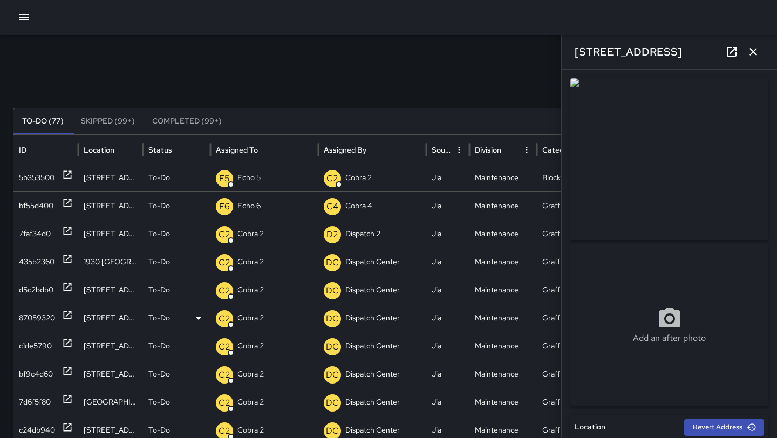
click at [67, 304] on div at bounding box center [67, 318] width 11 height 28
click at [67, 290] on icon at bounding box center [68, 287] width 8 height 8
click at [197, 291] on icon at bounding box center [198, 290] width 13 height 13
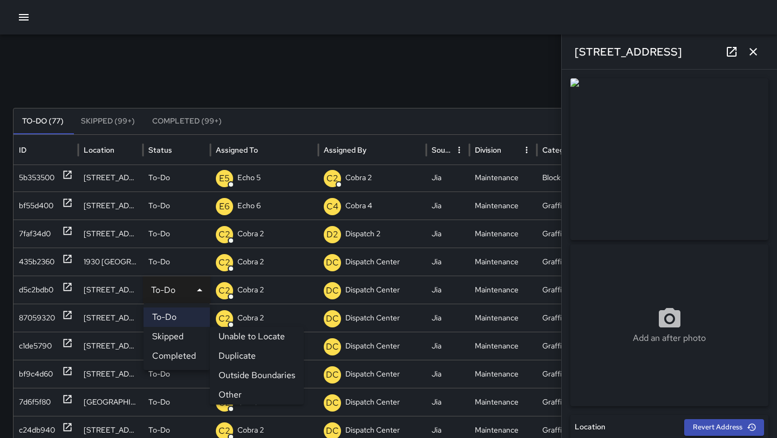
click at [241, 394] on li "Other" at bounding box center [257, 394] width 94 height 19
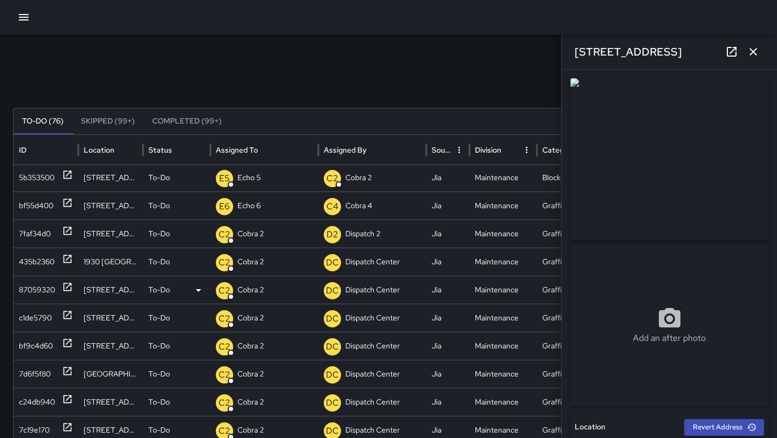
click at [73, 290] on div "87059320" at bounding box center [45, 290] width 65 height 28
click at [64, 314] on icon at bounding box center [67, 315] width 11 height 11
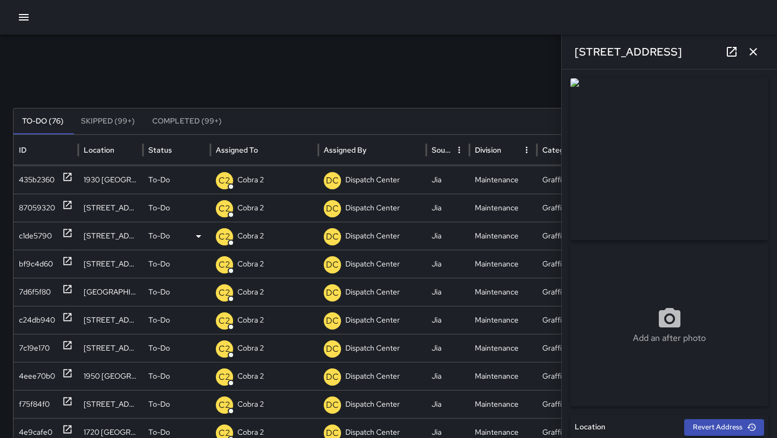
scroll to position [301, 0]
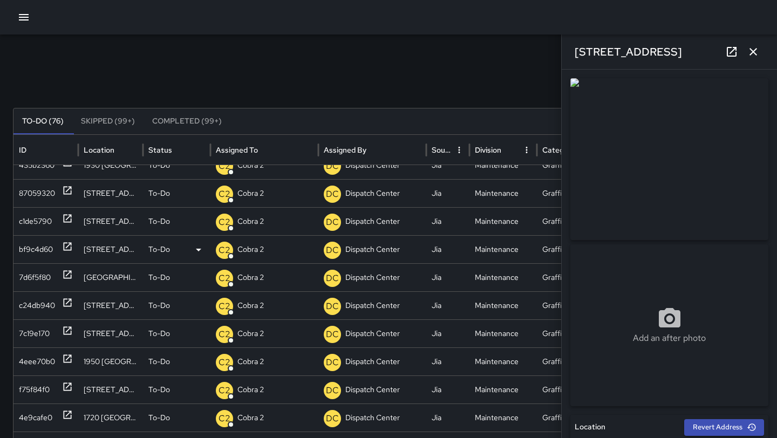
click at [70, 249] on icon at bounding box center [67, 246] width 11 height 11
click at [69, 295] on div at bounding box center [67, 306] width 11 height 28
click at [66, 338] on div at bounding box center [67, 334] width 11 height 28
click at [71, 308] on div at bounding box center [67, 306] width 11 height 28
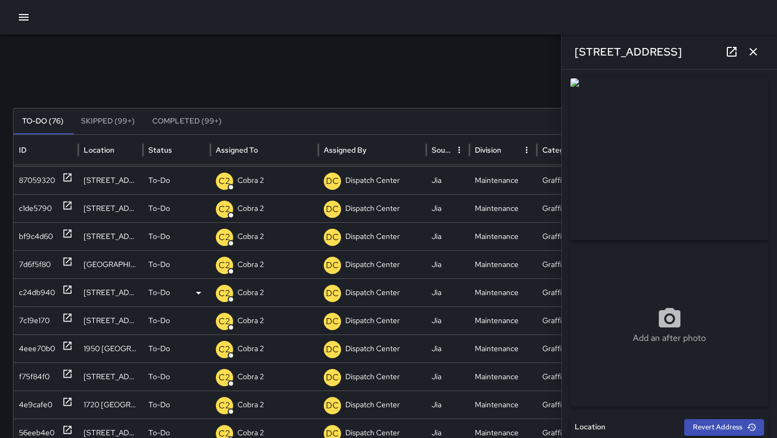
scroll to position [319, 0]
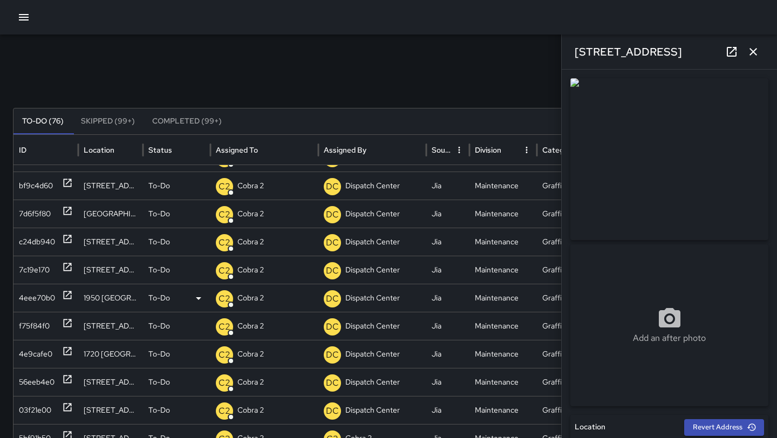
click at [71, 303] on div at bounding box center [67, 299] width 11 height 28
click at [70, 330] on div at bounding box center [67, 327] width 11 height 28
click at [201, 324] on icon at bounding box center [198, 326] width 13 height 13
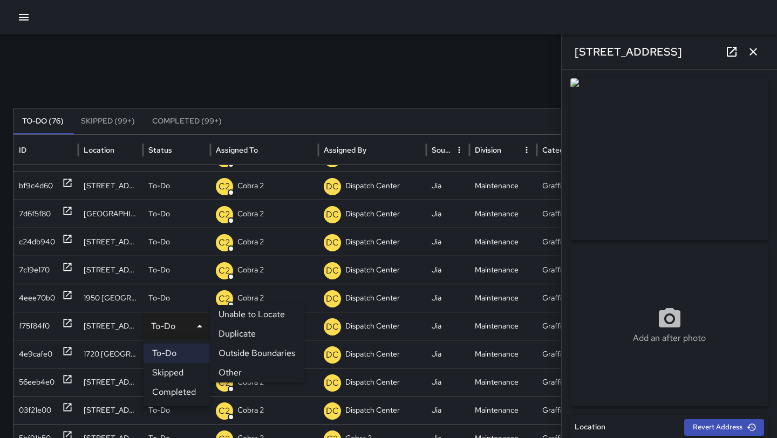
click at [225, 370] on li "Other" at bounding box center [257, 372] width 94 height 19
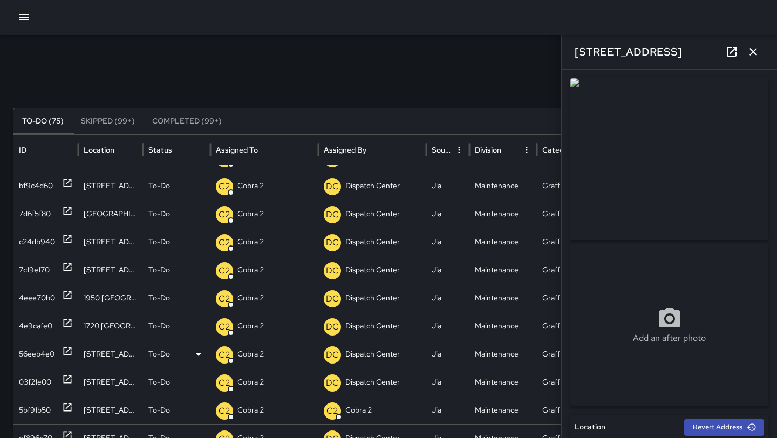
click at [71, 349] on icon at bounding box center [68, 352] width 8 height 8
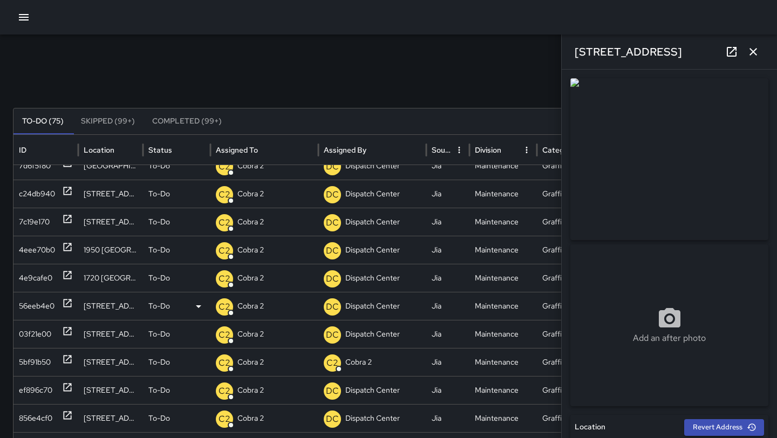
scroll to position [409, 0]
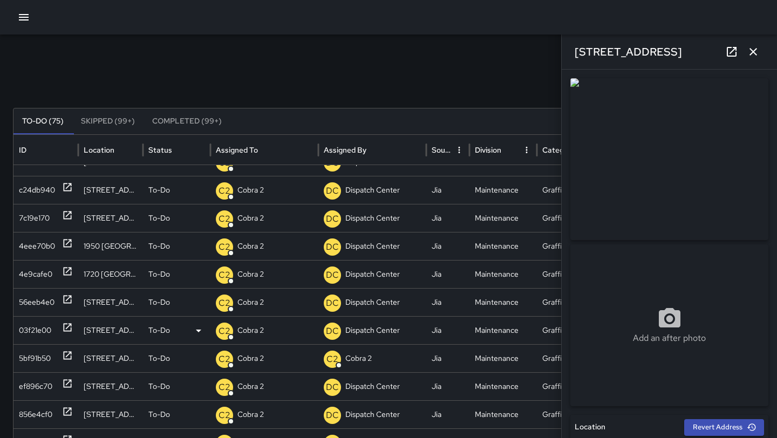
click at [70, 329] on icon at bounding box center [67, 327] width 11 height 11
click at [66, 360] on icon at bounding box center [67, 355] width 11 height 11
click at [199, 358] on icon at bounding box center [198, 359] width 5 height 3
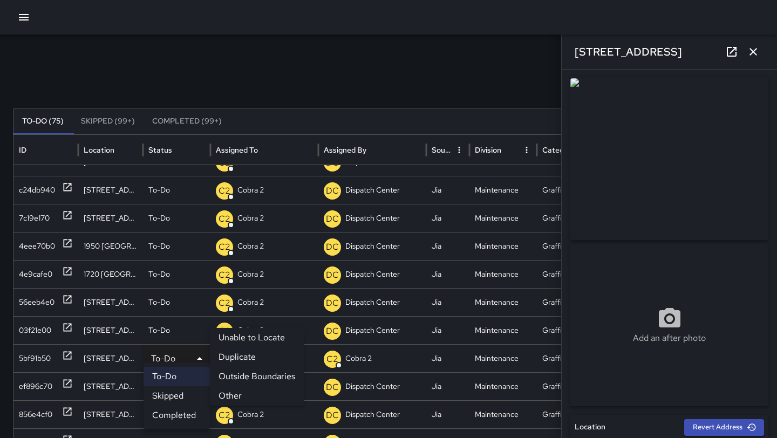
click at [251, 357] on li "Duplicate" at bounding box center [257, 357] width 94 height 19
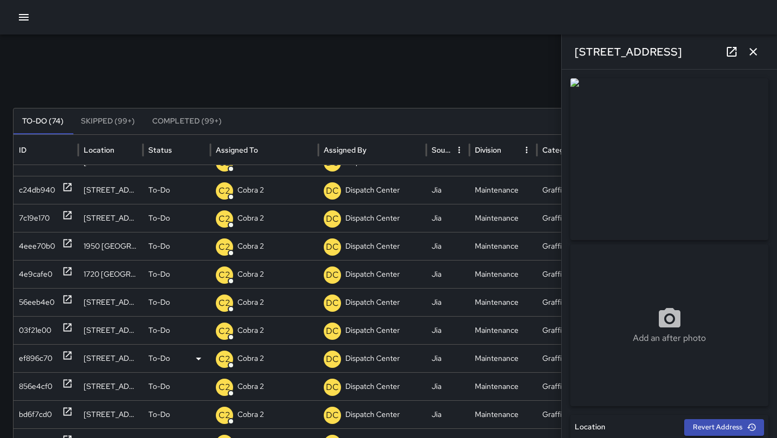
click at [70, 355] on icon at bounding box center [67, 355] width 11 height 11
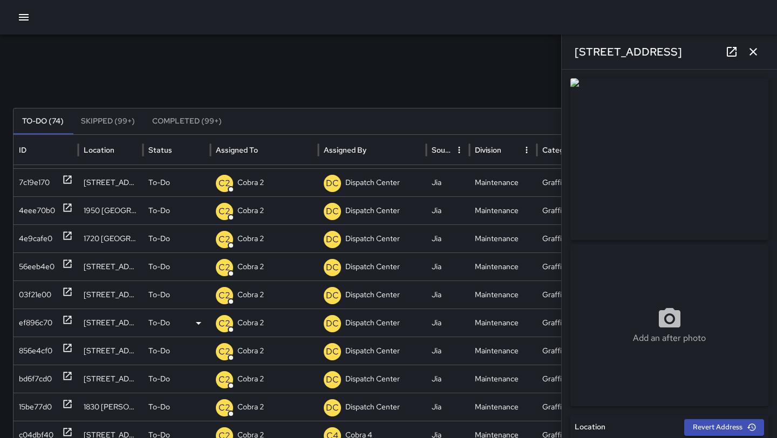
scroll to position [465, 0]
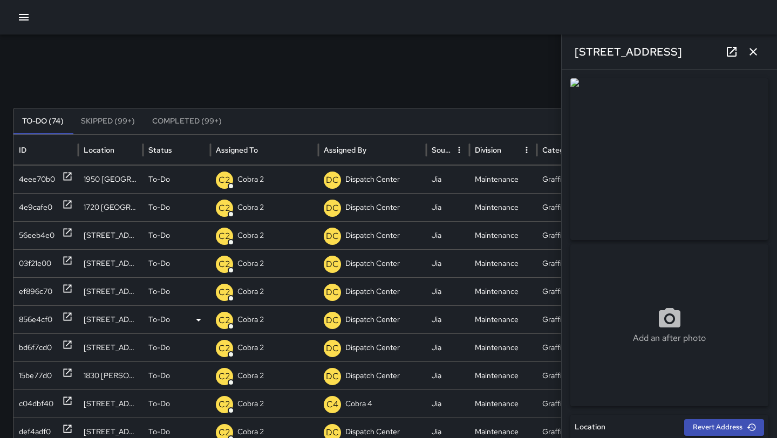
click at [70, 314] on icon at bounding box center [68, 317] width 8 height 8
click at [70, 346] on icon at bounding box center [67, 345] width 11 height 11
click at [67, 371] on icon at bounding box center [67, 373] width 11 height 11
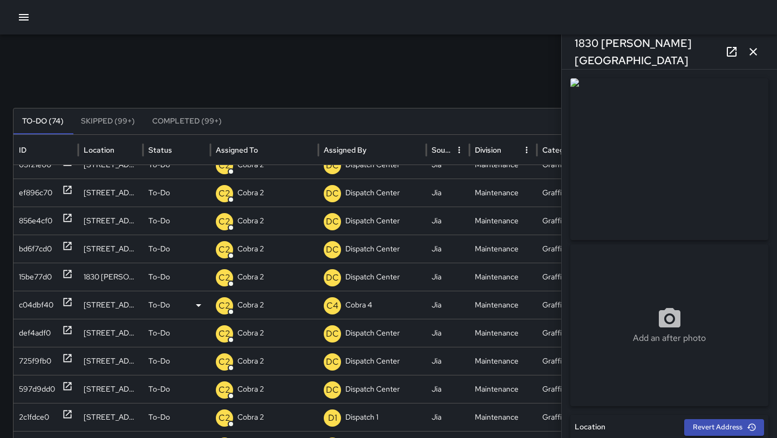
click at [69, 302] on icon at bounding box center [67, 302] width 11 height 11
click at [65, 279] on icon at bounding box center [67, 274] width 11 height 11
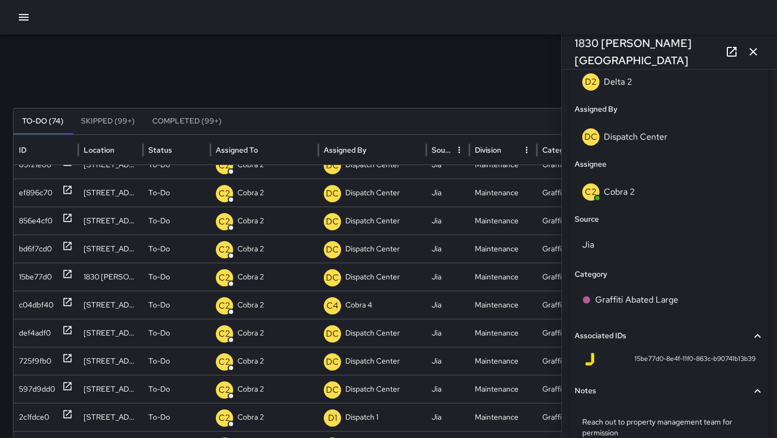
scroll to position [670, 0]
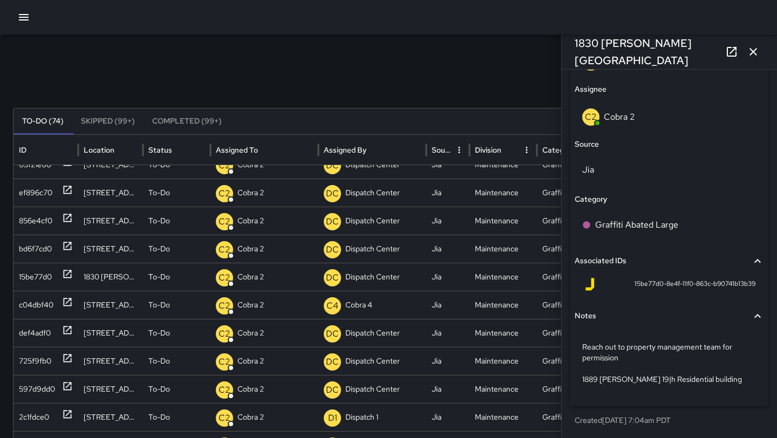
click at [757, 54] on icon "button" at bounding box center [753, 51] width 13 height 13
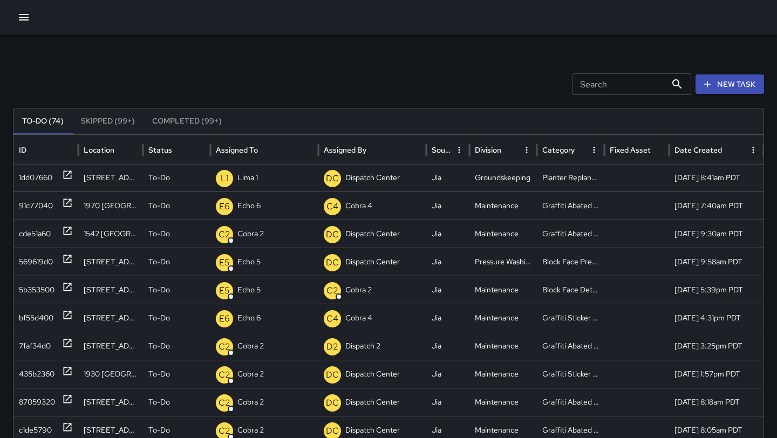
scroll to position [0, 0]
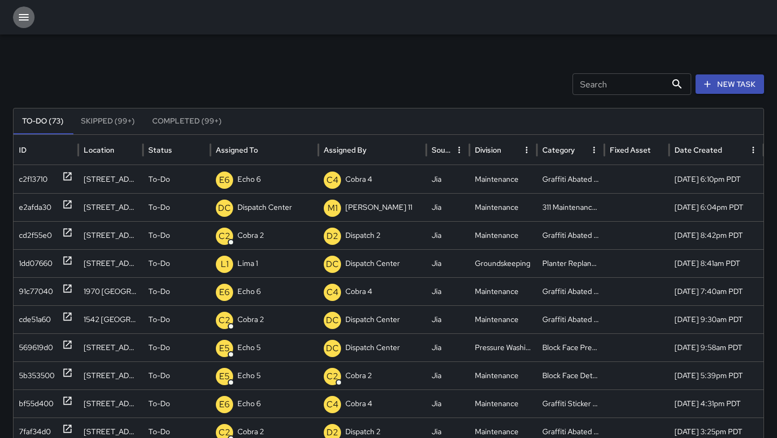
click at [19, 19] on icon "button" at bounding box center [23, 17] width 13 height 13
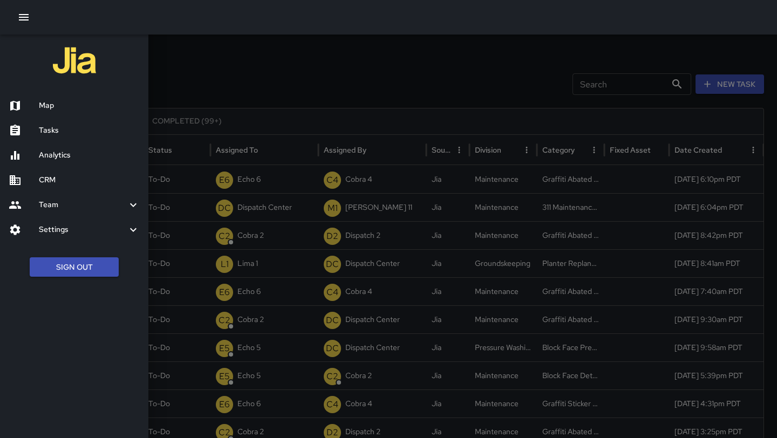
click at [69, 107] on h6 "Map" at bounding box center [89, 106] width 101 height 12
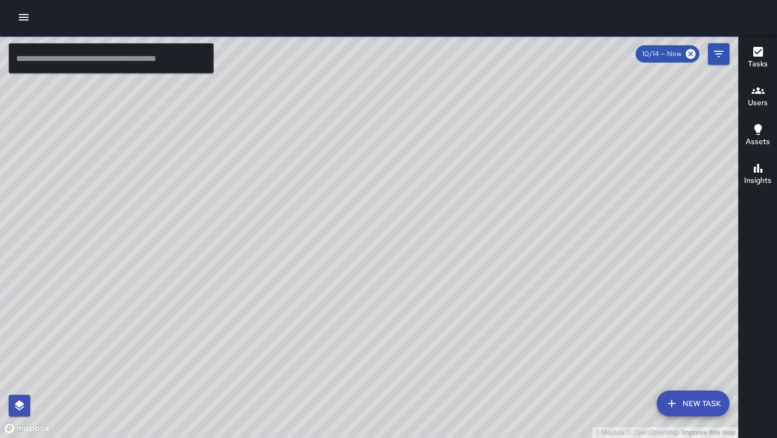
click at [139, 61] on input "text" at bounding box center [111, 58] width 205 height 30
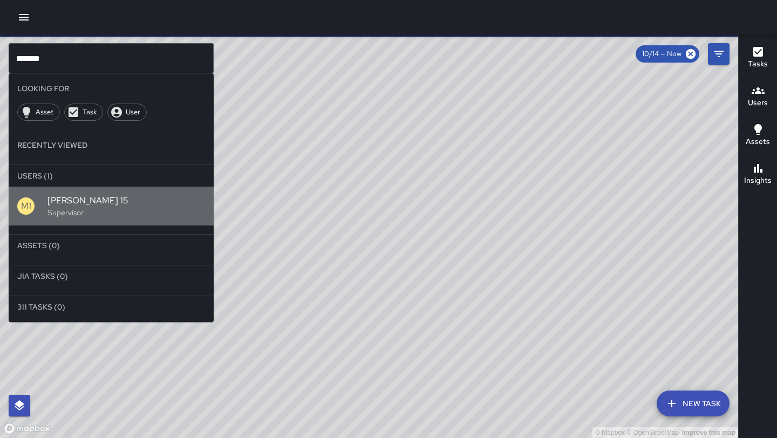
click at [98, 196] on span "[PERSON_NAME] 15" at bounding box center [127, 200] width 158 height 13
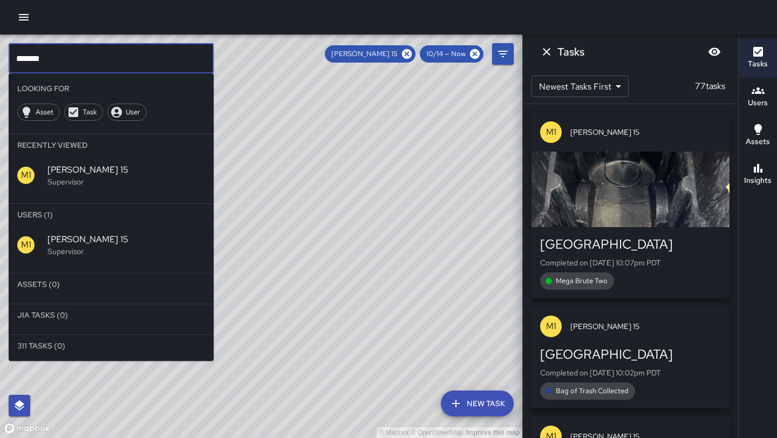
click at [165, 57] on input "*******" at bounding box center [111, 58] width 205 height 30
click at [410, 58] on icon at bounding box center [407, 54] width 10 height 10
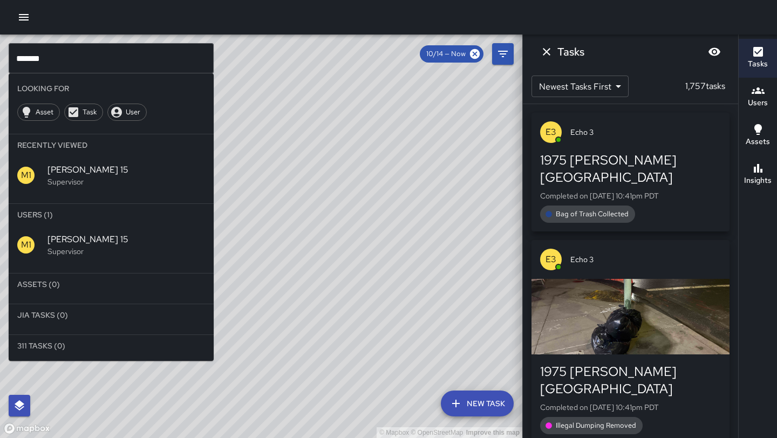
click at [125, 60] on input "*******" at bounding box center [111, 58] width 205 height 30
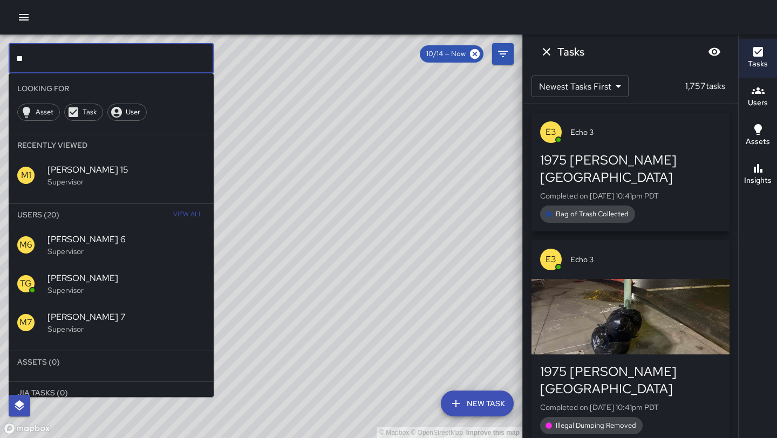
type input "*"
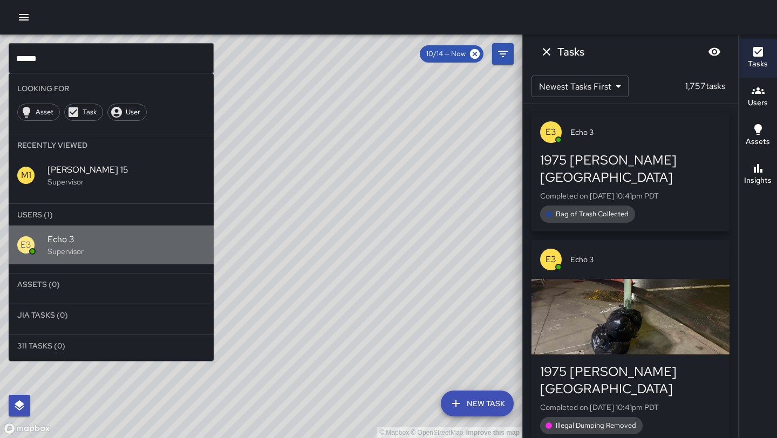
click at [79, 240] on span "Echo 3" at bounding box center [127, 239] width 158 height 13
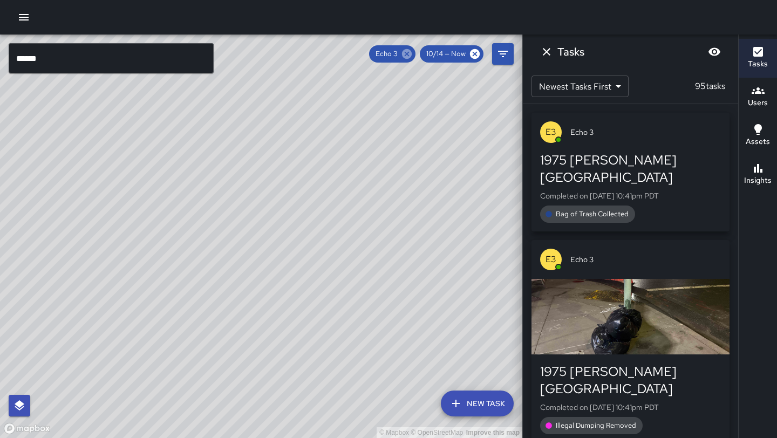
click at [405, 57] on icon at bounding box center [407, 54] width 10 height 10
click at [178, 54] on input "******" at bounding box center [111, 58] width 205 height 30
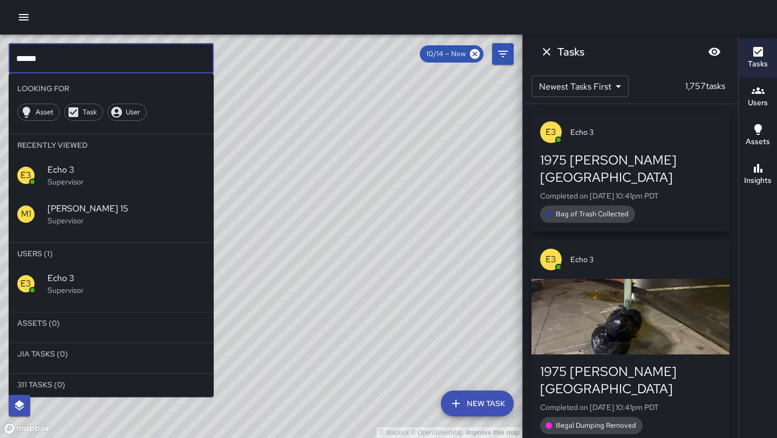
click at [119, 168] on span "Echo 3" at bounding box center [127, 170] width 158 height 13
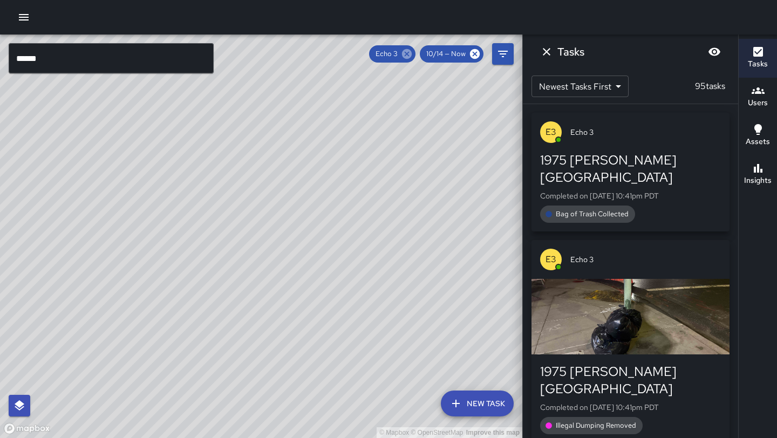
click at [410, 57] on icon at bounding box center [407, 54] width 10 height 10
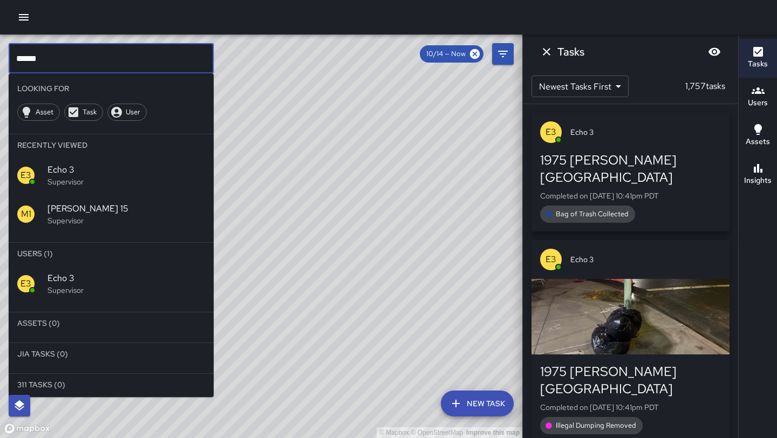
click at [155, 52] on input "******" at bounding box center [111, 58] width 205 height 30
type input "*"
